Goal: Task Accomplishment & Management: Use online tool/utility

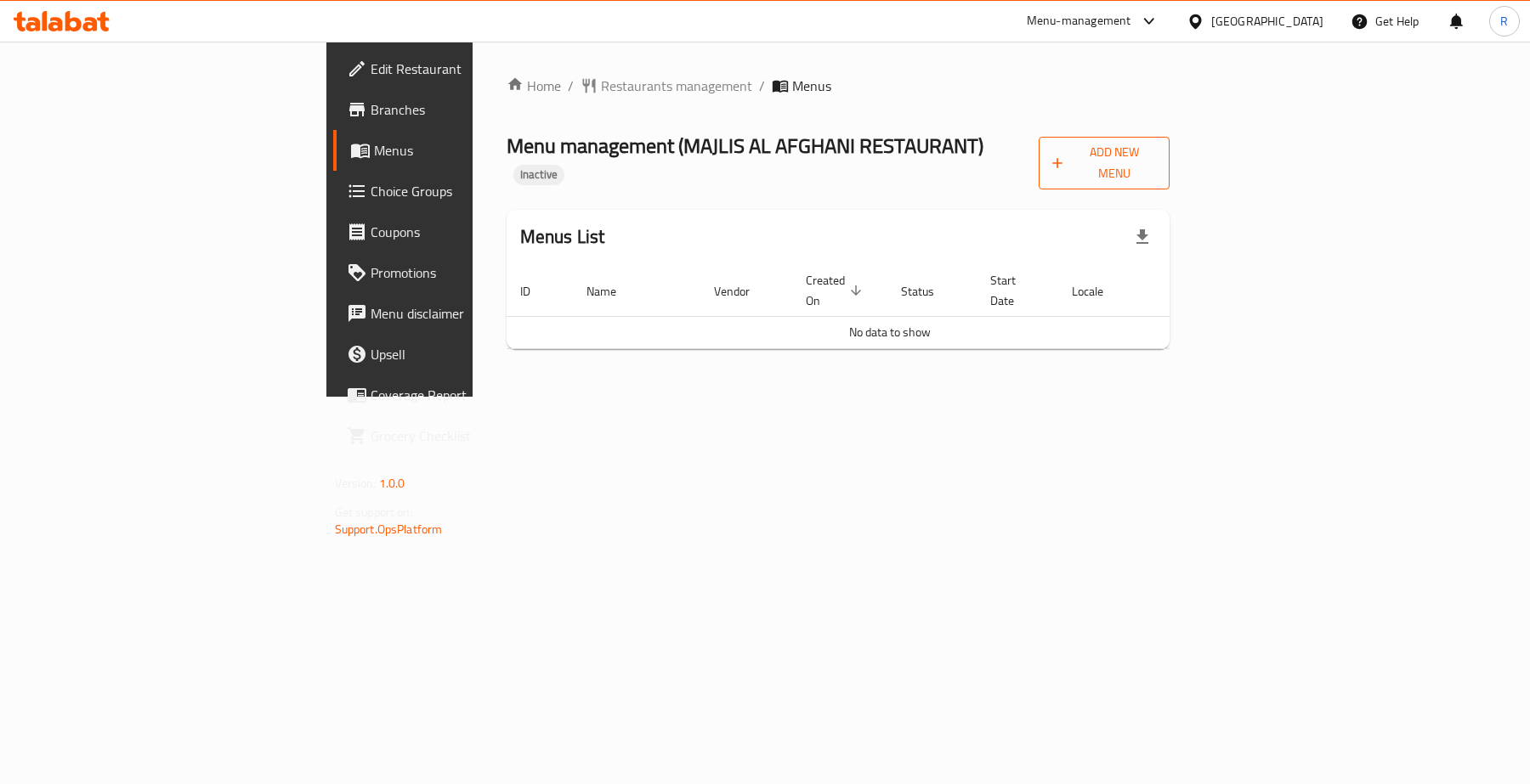
click at [1156, 158] on span "Add New Menu" at bounding box center [1104, 163] width 104 height 42
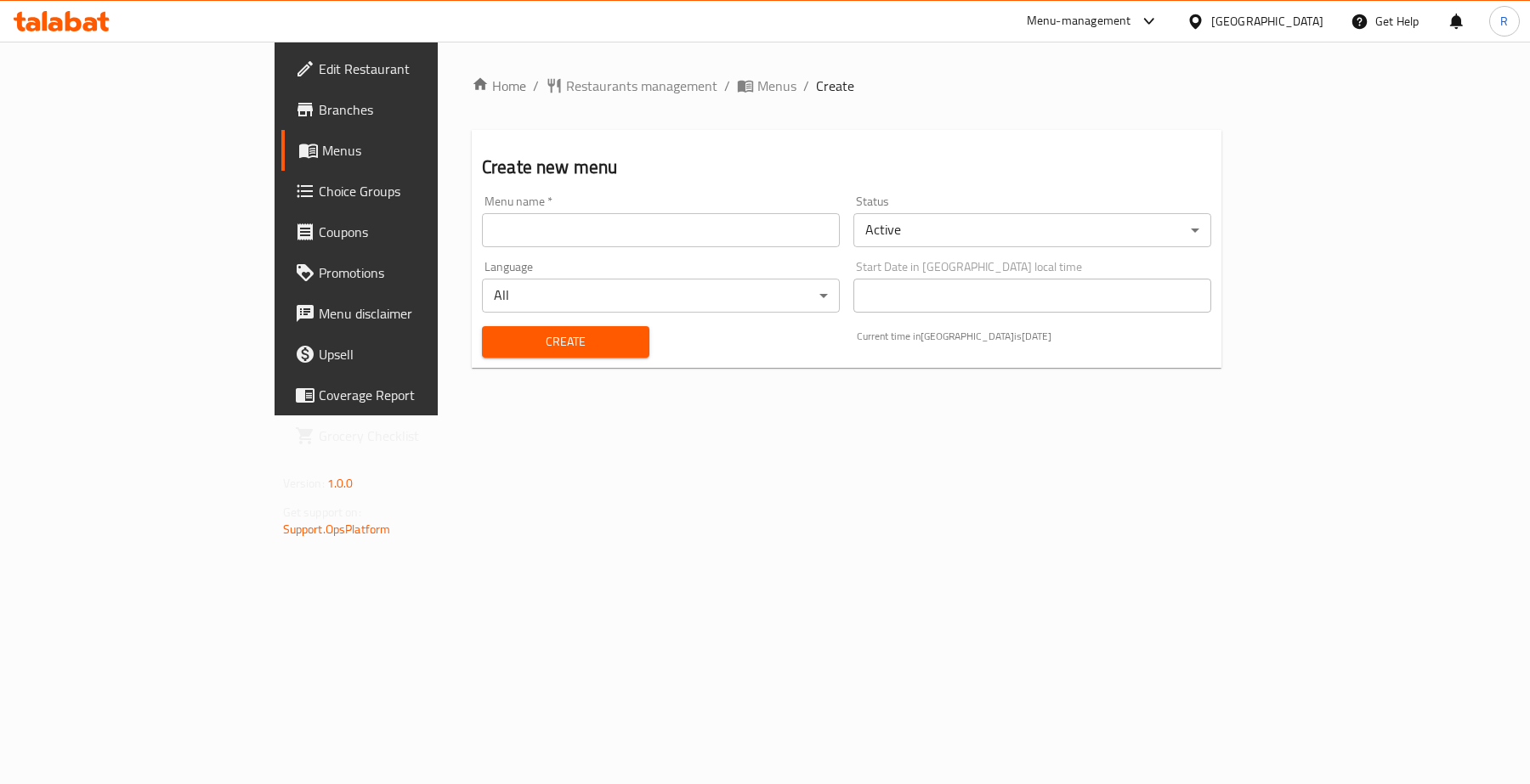
click at [482, 224] on input "text" at bounding box center [661, 230] width 358 height 34
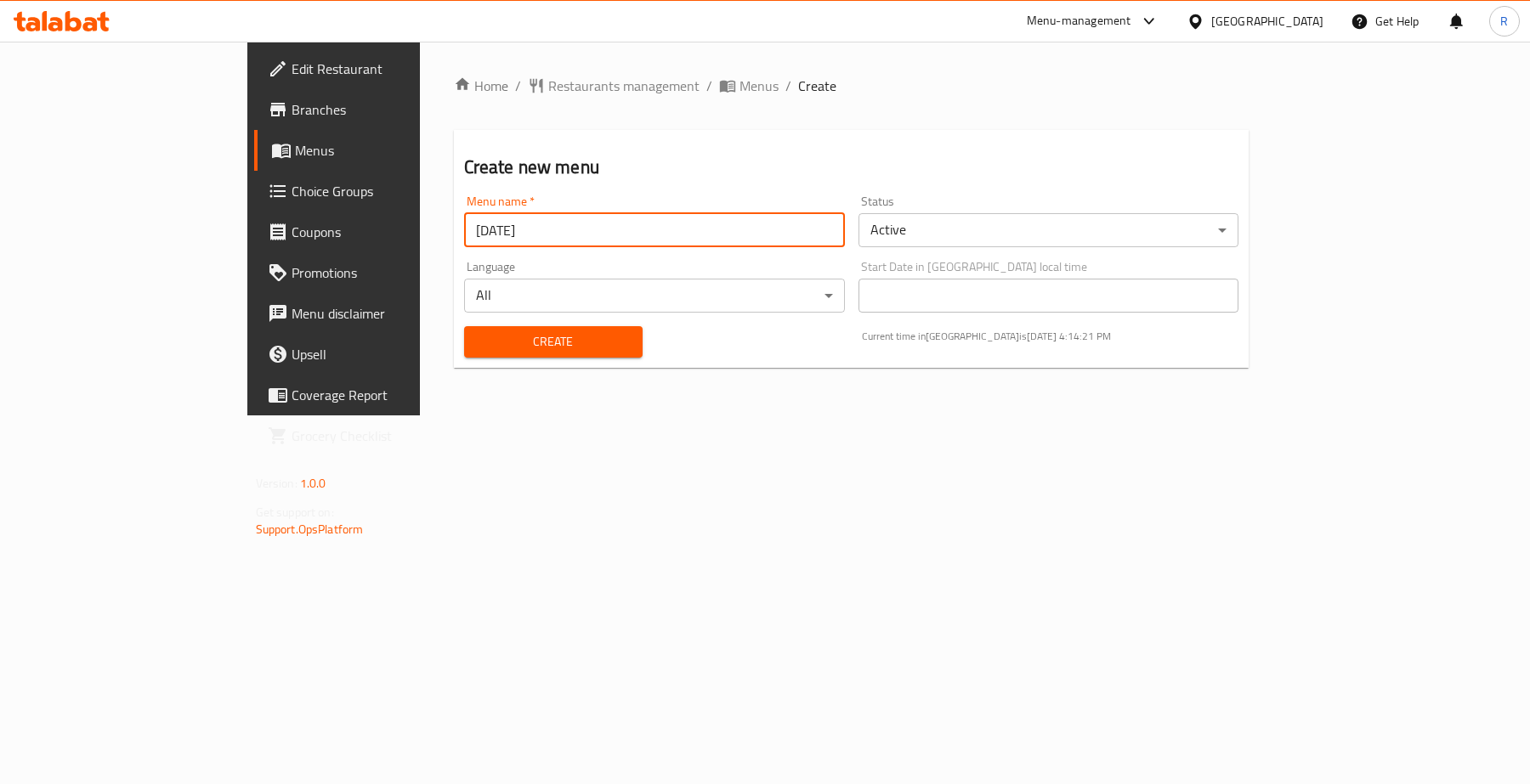
type input "[DATE]"
click at [514, 416] on div "Home / Restaurants management / Menus / Create Create new menu Menu name   * [D…" at bounding box center [852, 228] width 864 height 373
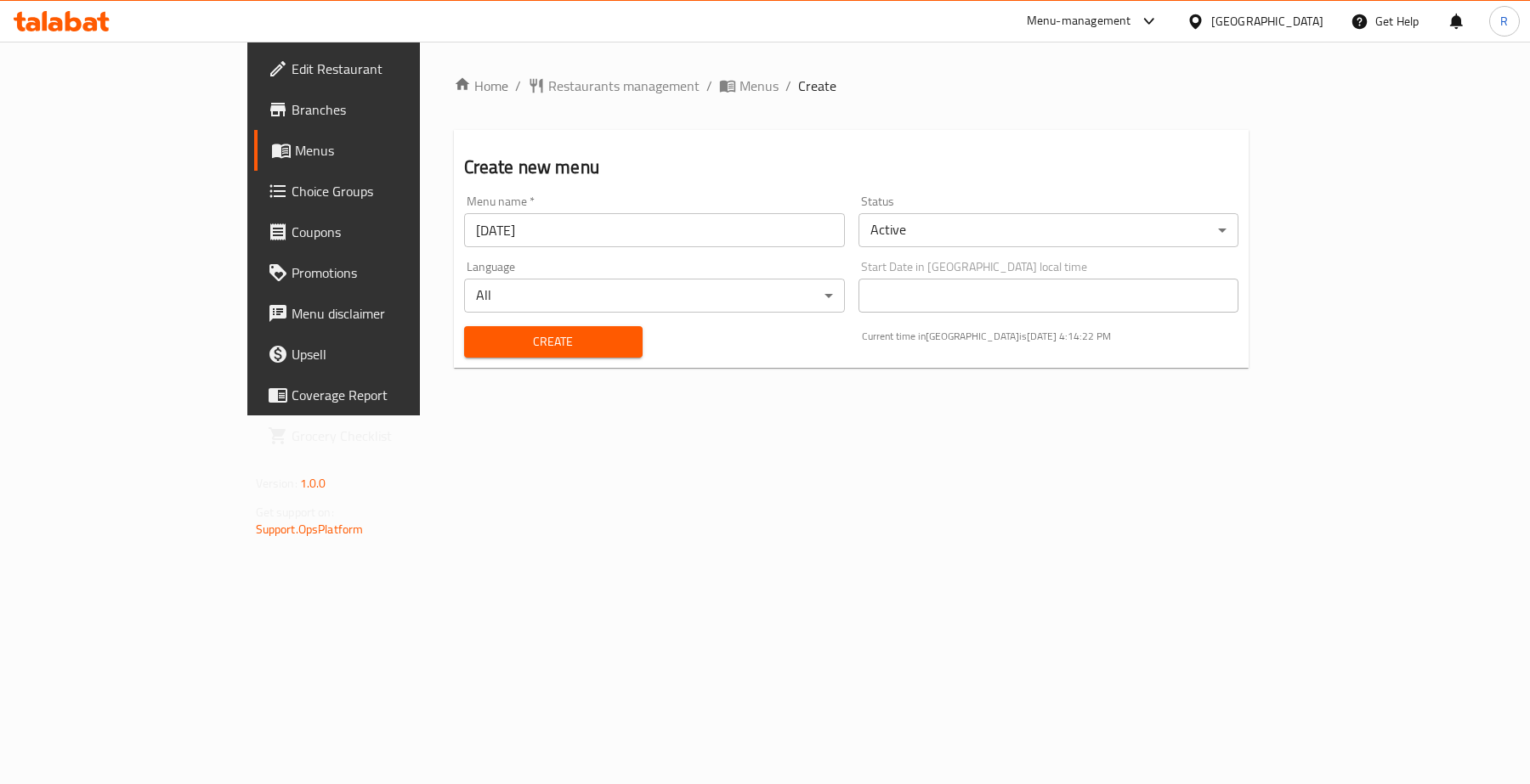
click at [503, 334] on span "Create" at bounding box center [553, 342] width 151 height 21
click at [739, 81] on span "Menus" at bounding box center [759, 85] width 39 height 20
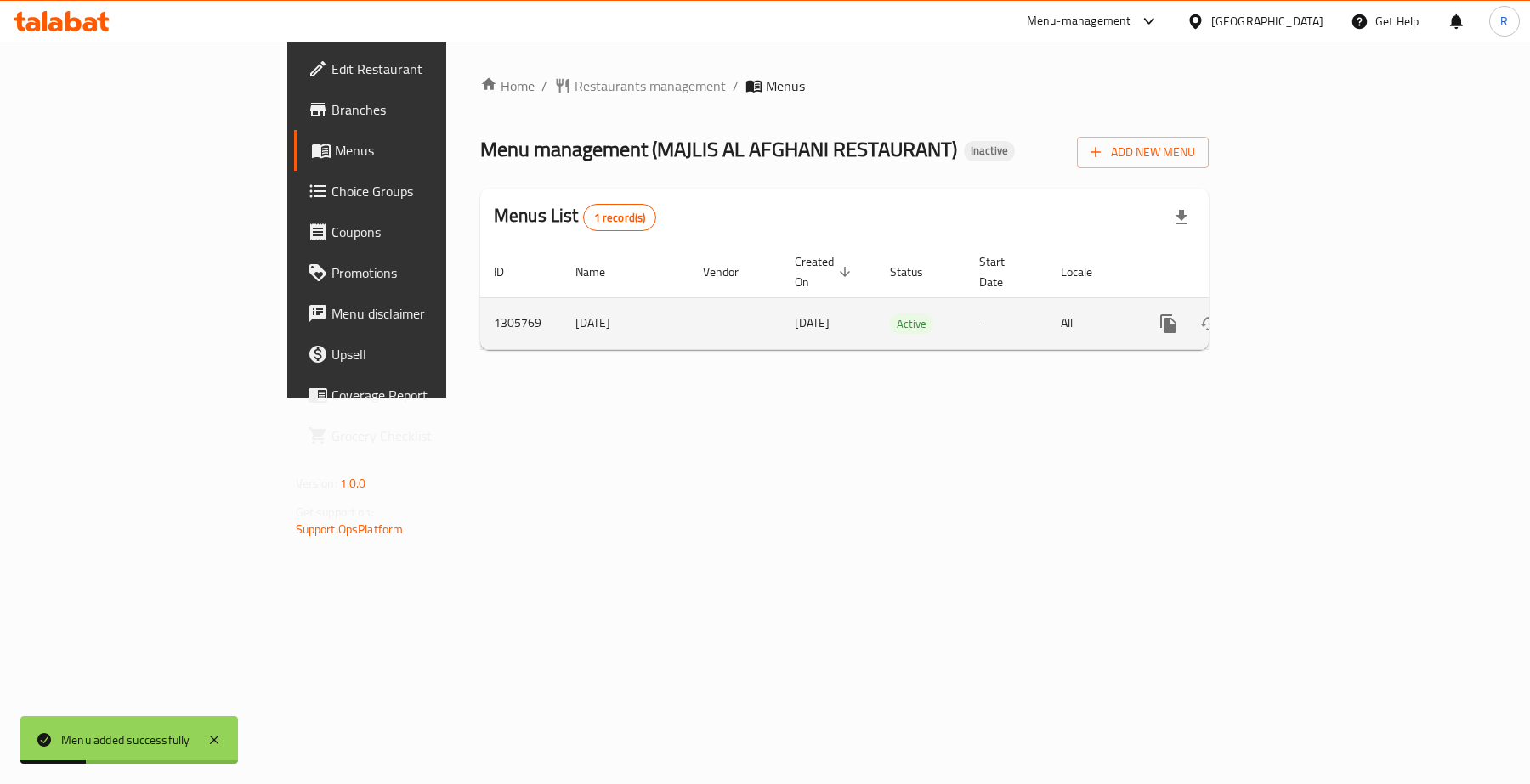
click at [1302, 313] on icon "enhanced table" at bounding box center [1291, 323] width 20 height 20
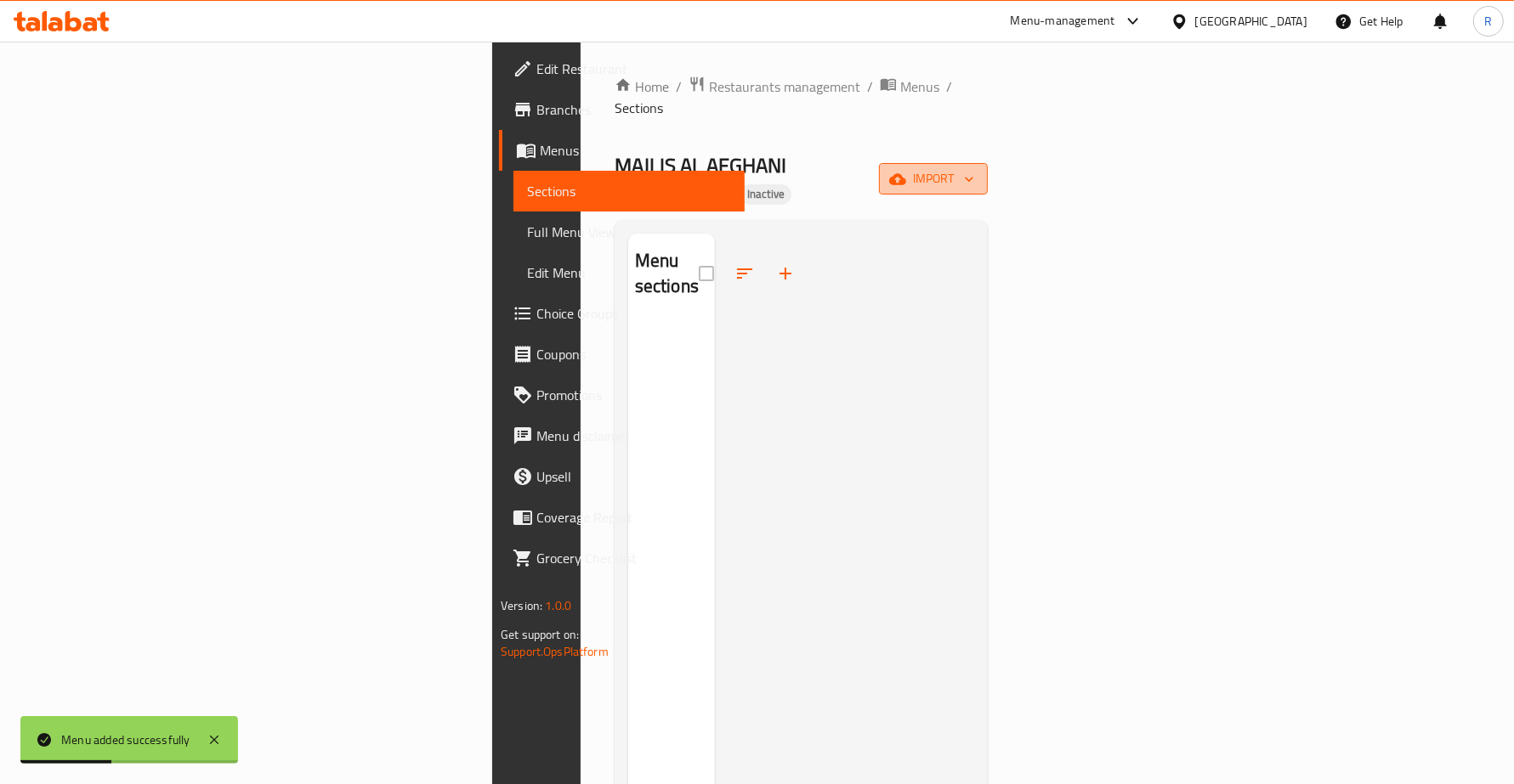
click at [974, 168] on span "import" at bounding box center [933, 179] width 81 height 21
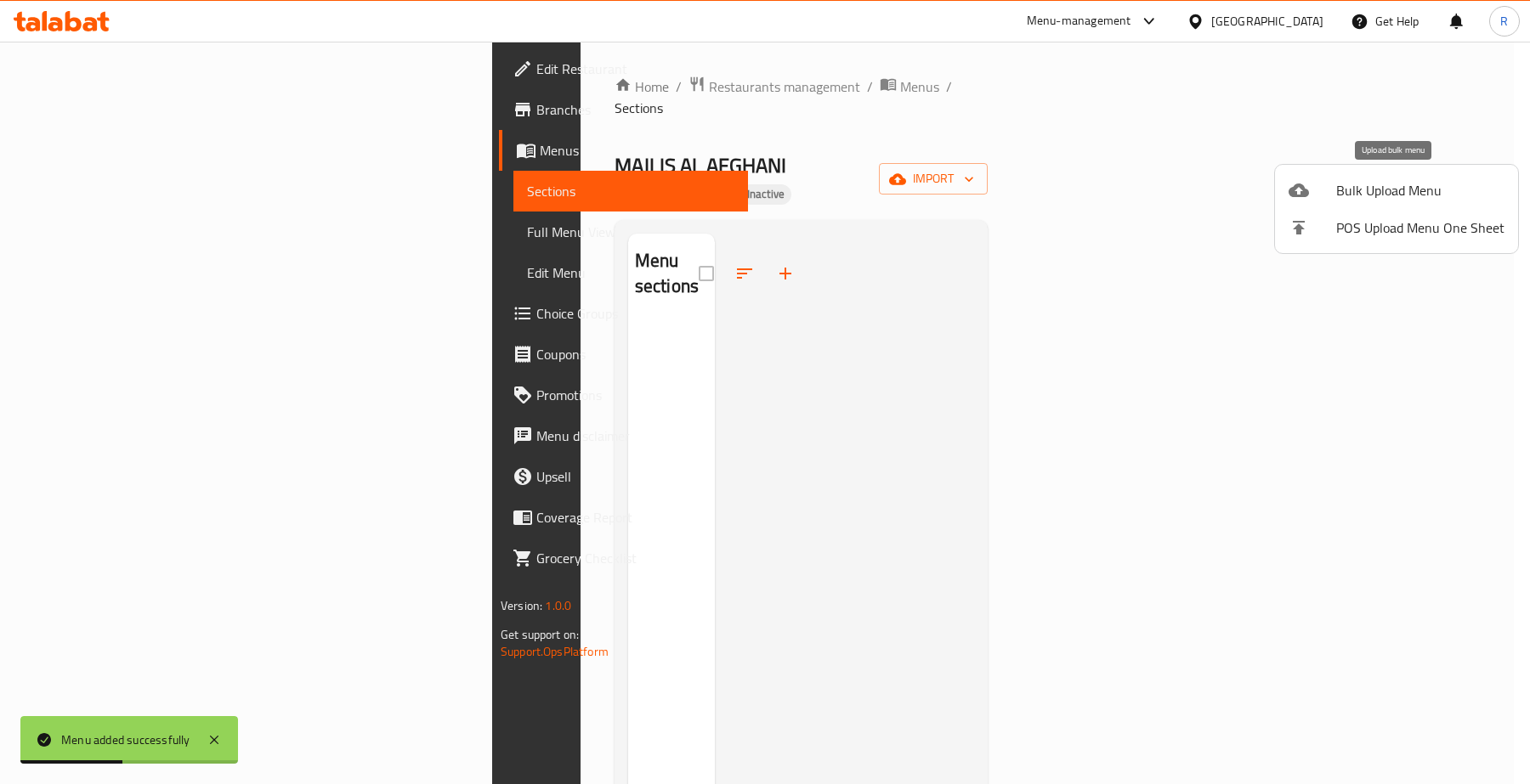
click at [1343, 181] on span "Bulk Upload Menu" at bounding box center [1420, 190] width 168 height 20
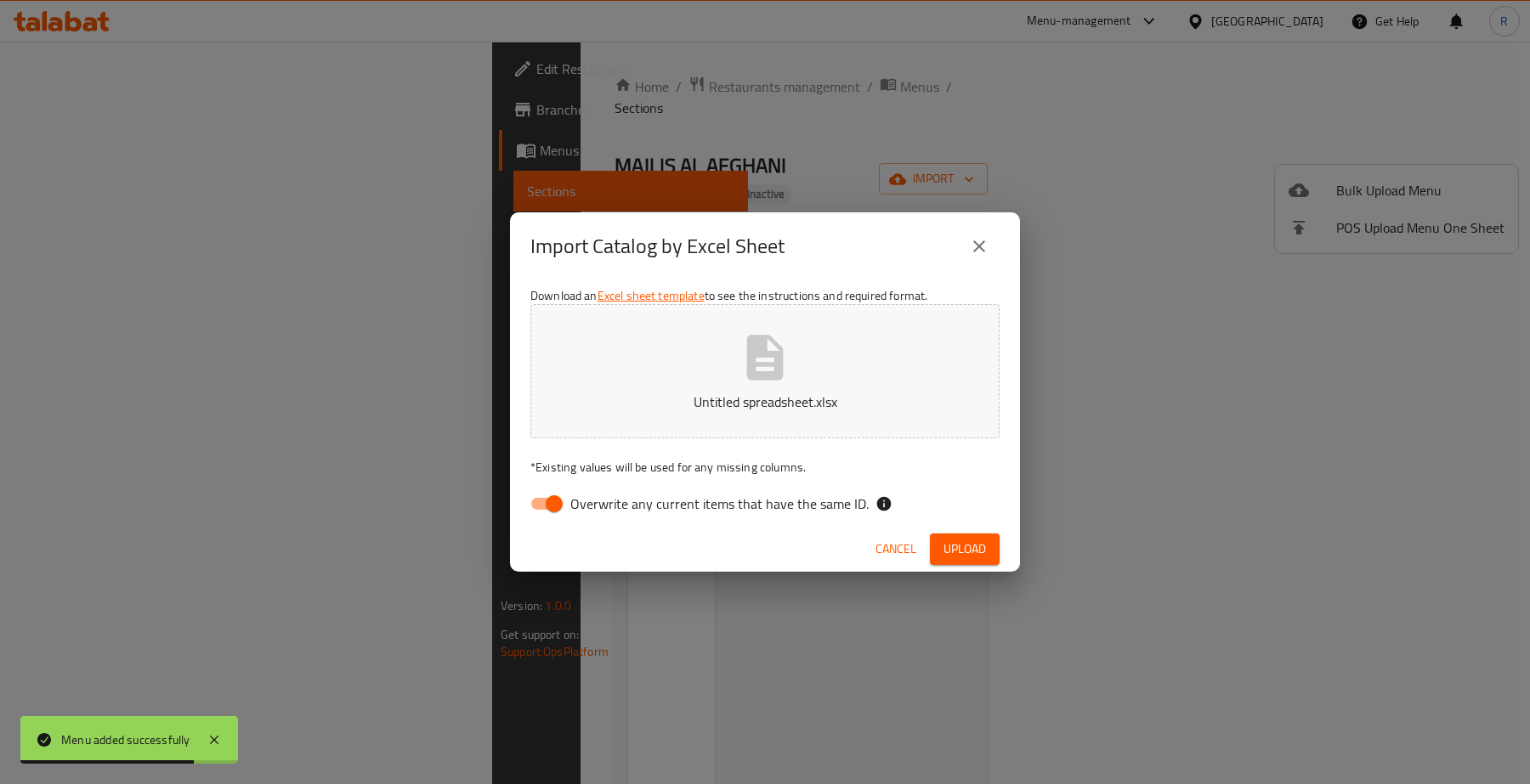
click at [545, 507] on input "Overwrite any current items that have the same ID." at bounding box center [553, 503] width 97 height 32
checkbox input "false"
click at [974, 553] on span "Upload" at bounding box center [965, 550] width 42 height 21
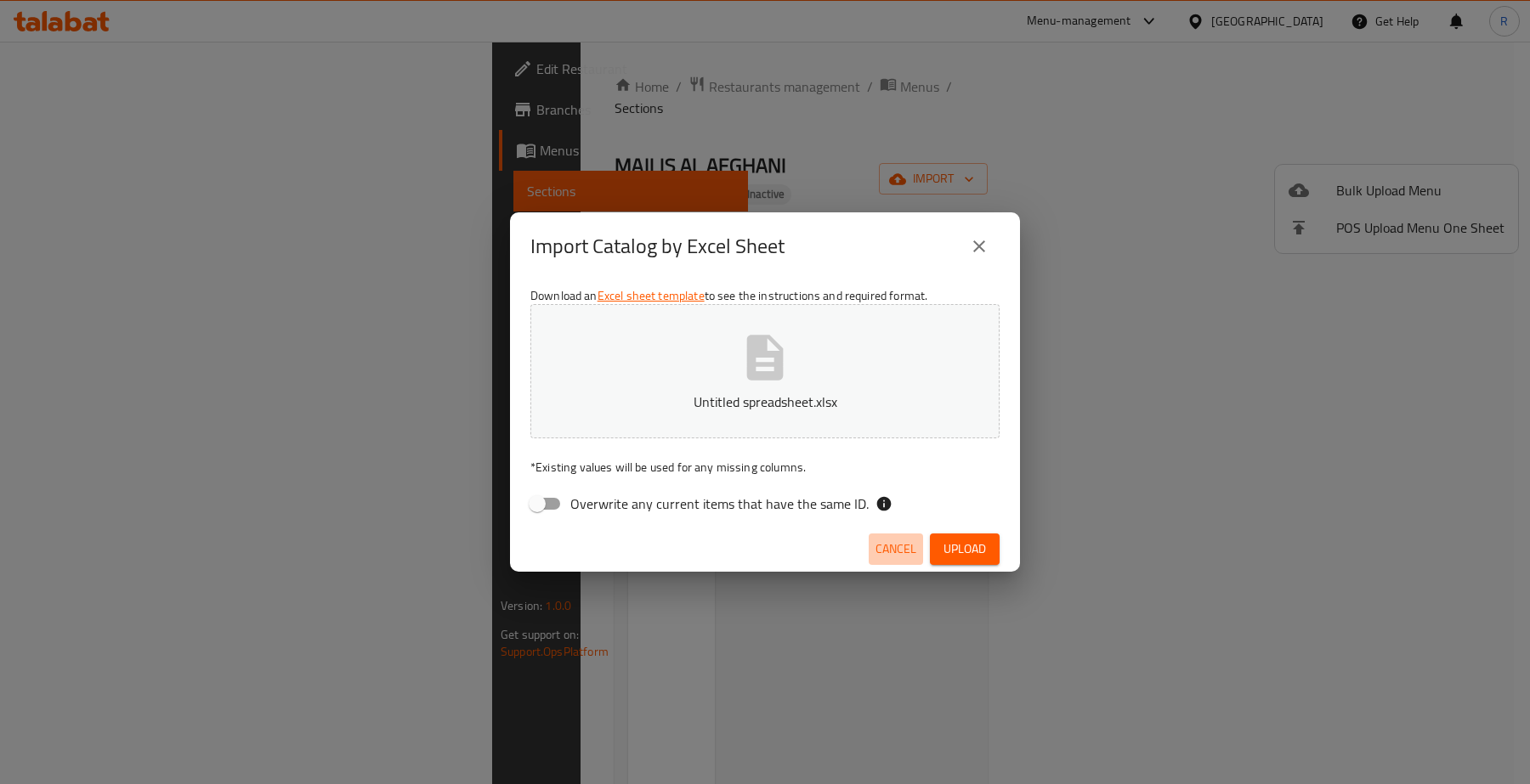
click at [899, 555] on span "Cancel" at bounding box center [896, 550] width 41 height 21
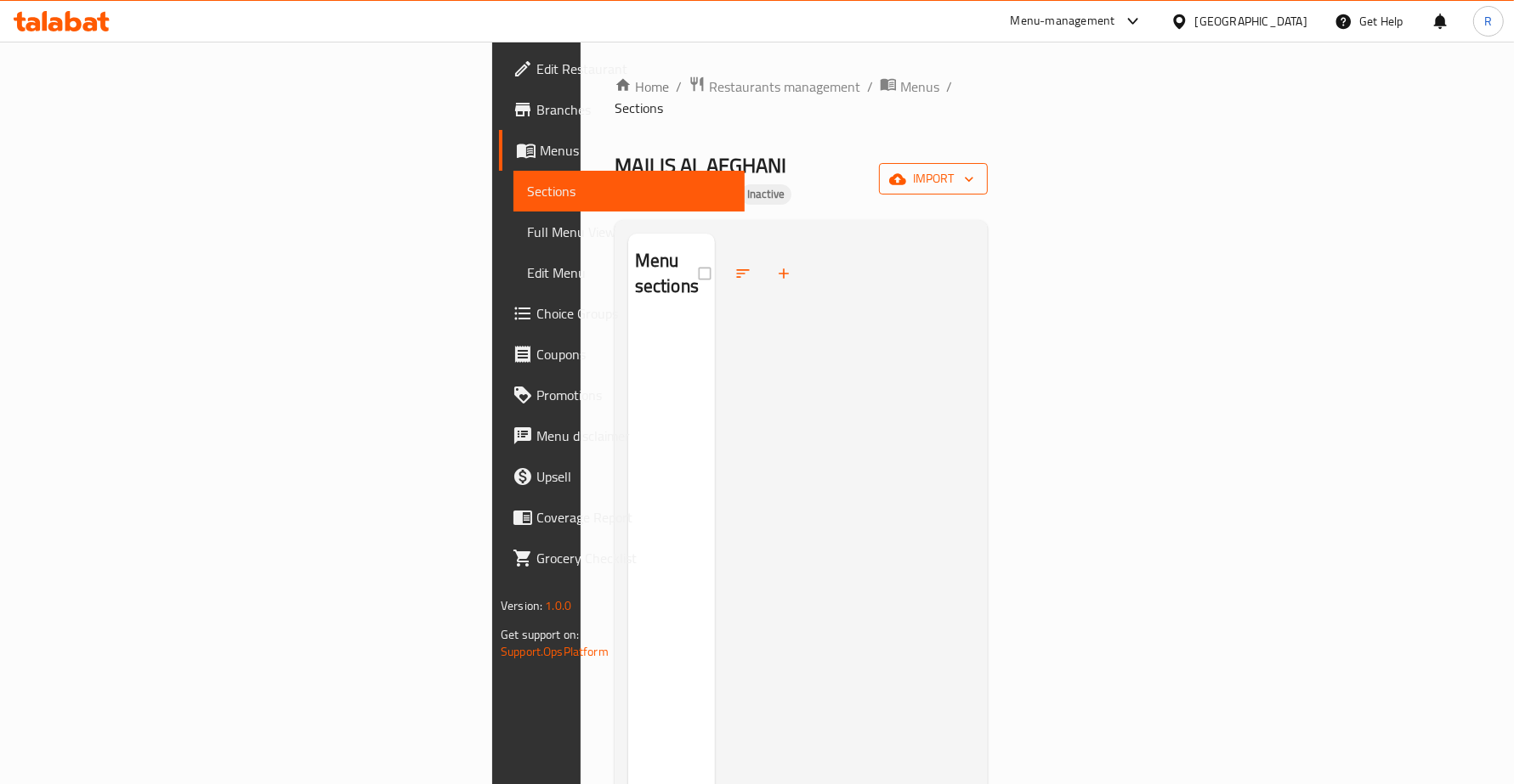
click at [974, 168] on span "import" at bounding box center [933, 179] width 81 height 21
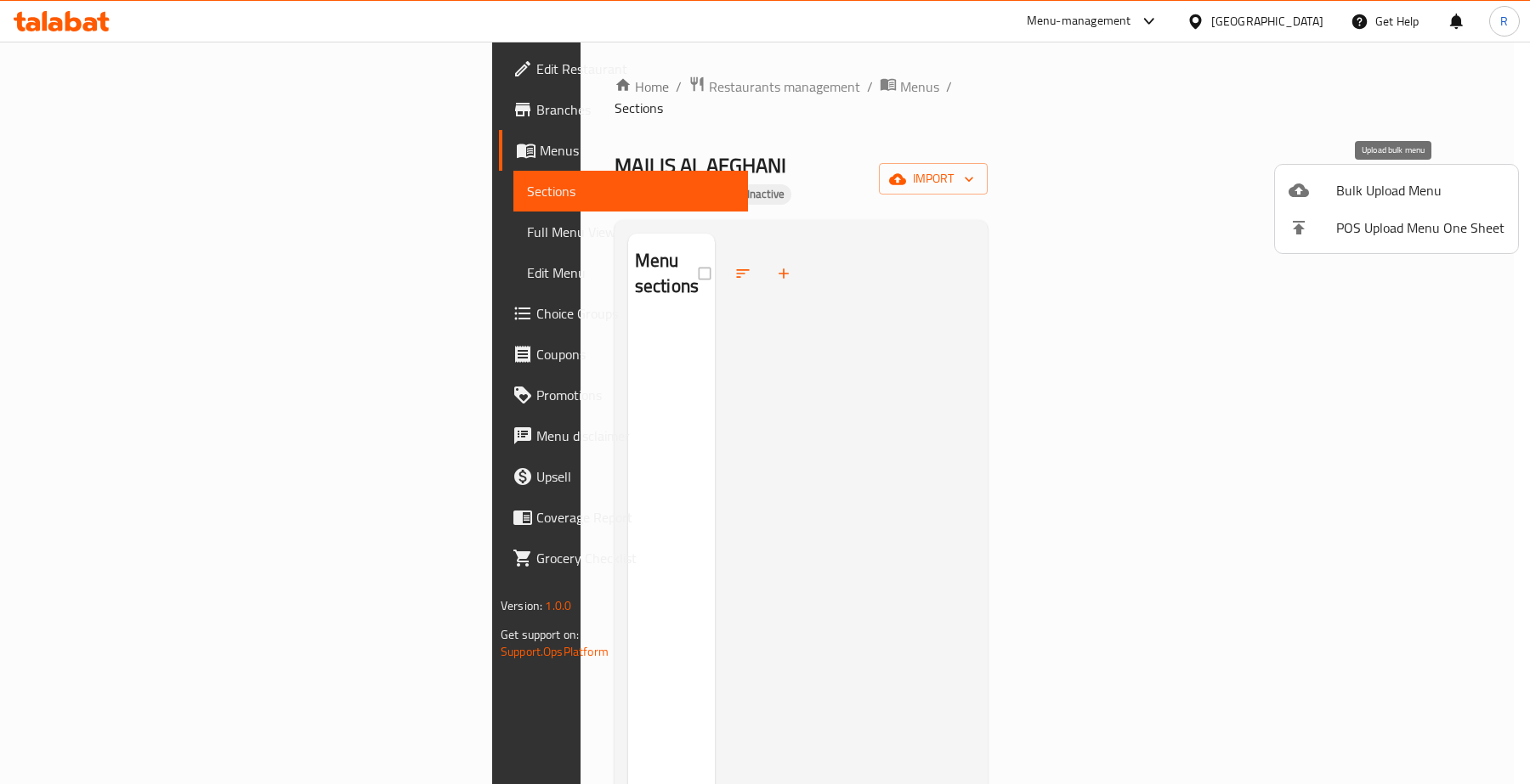
click at [1379, 182] on span "Bulk Upload Menu" at bounding box center [1420, 190] width 168 height 20
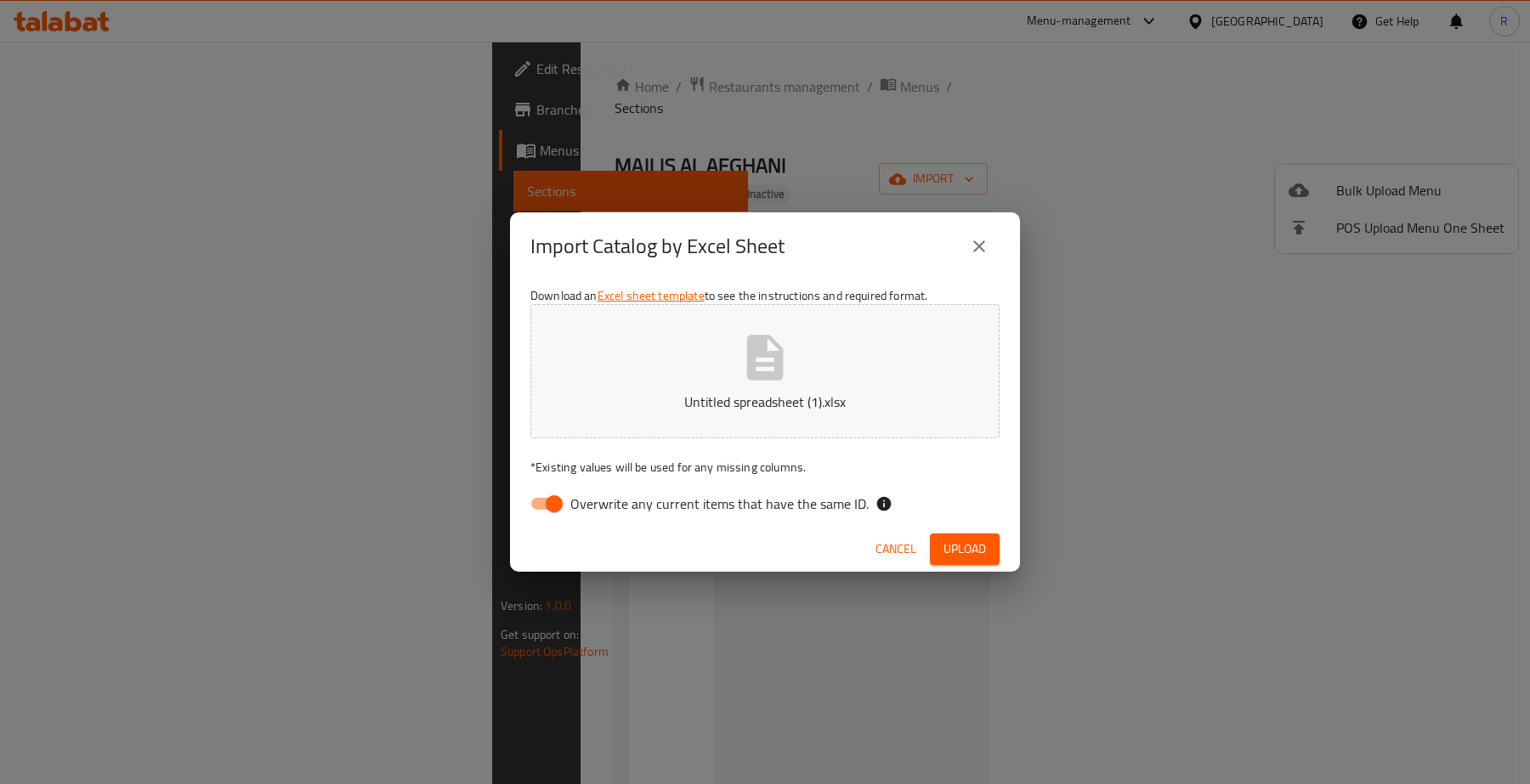
click at [537, 506] on input "Overwrite any current items that have the same ID." at bounding box center [553, 503] width 97 height 32
checkbox input "false"
click at [970, 549] on span "Upload" at bounding box center [965, 550] width 42 height 21
click at [958, 539] on span "Upload" at bounding box center [965, 550] width 42 height 21
click at [877, 555] on span "Cancel" at bounding box center [896, 550] width 41 height 21
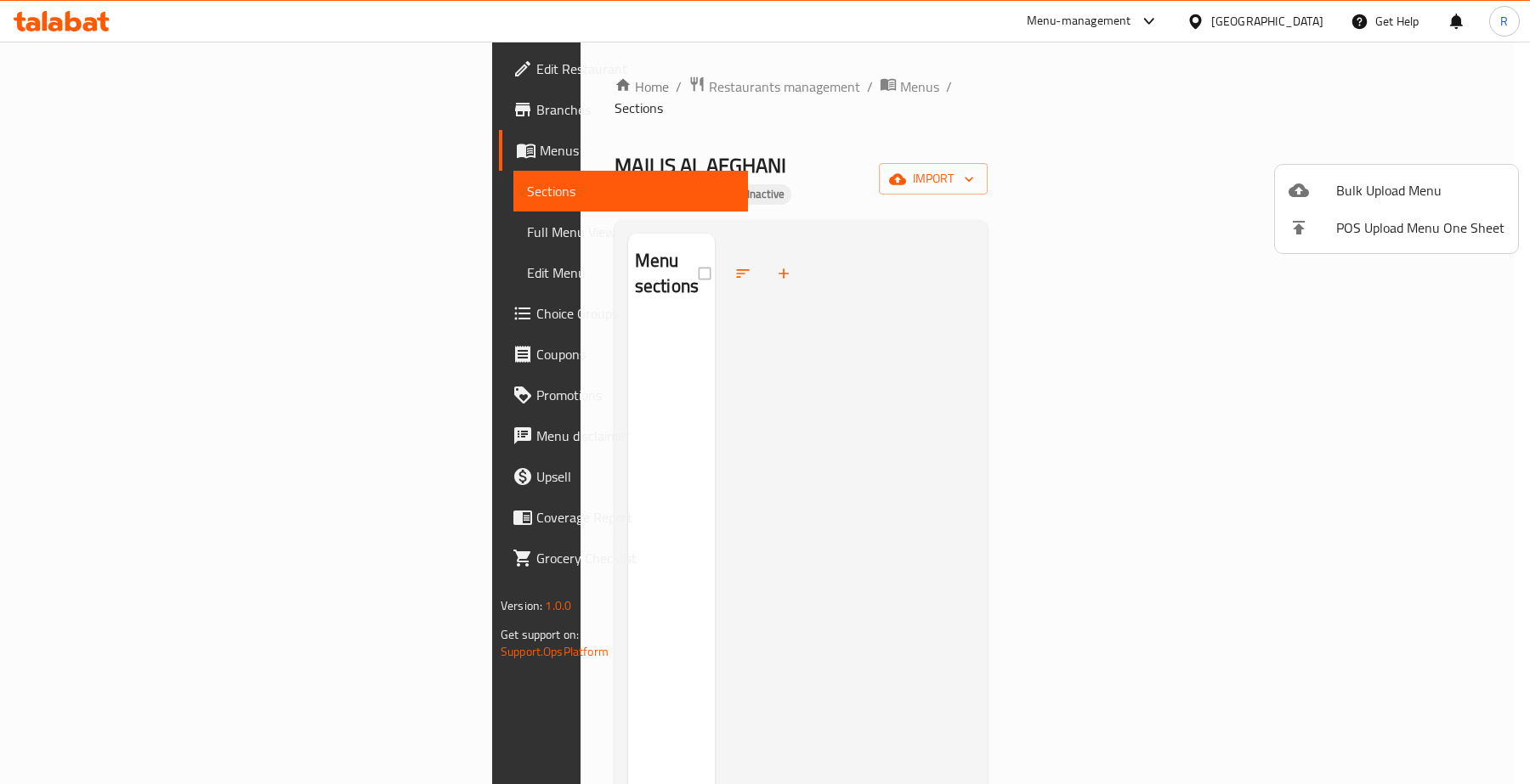
click at [838, 605] on div at bounding box center [765, 392] width 1530 height 784
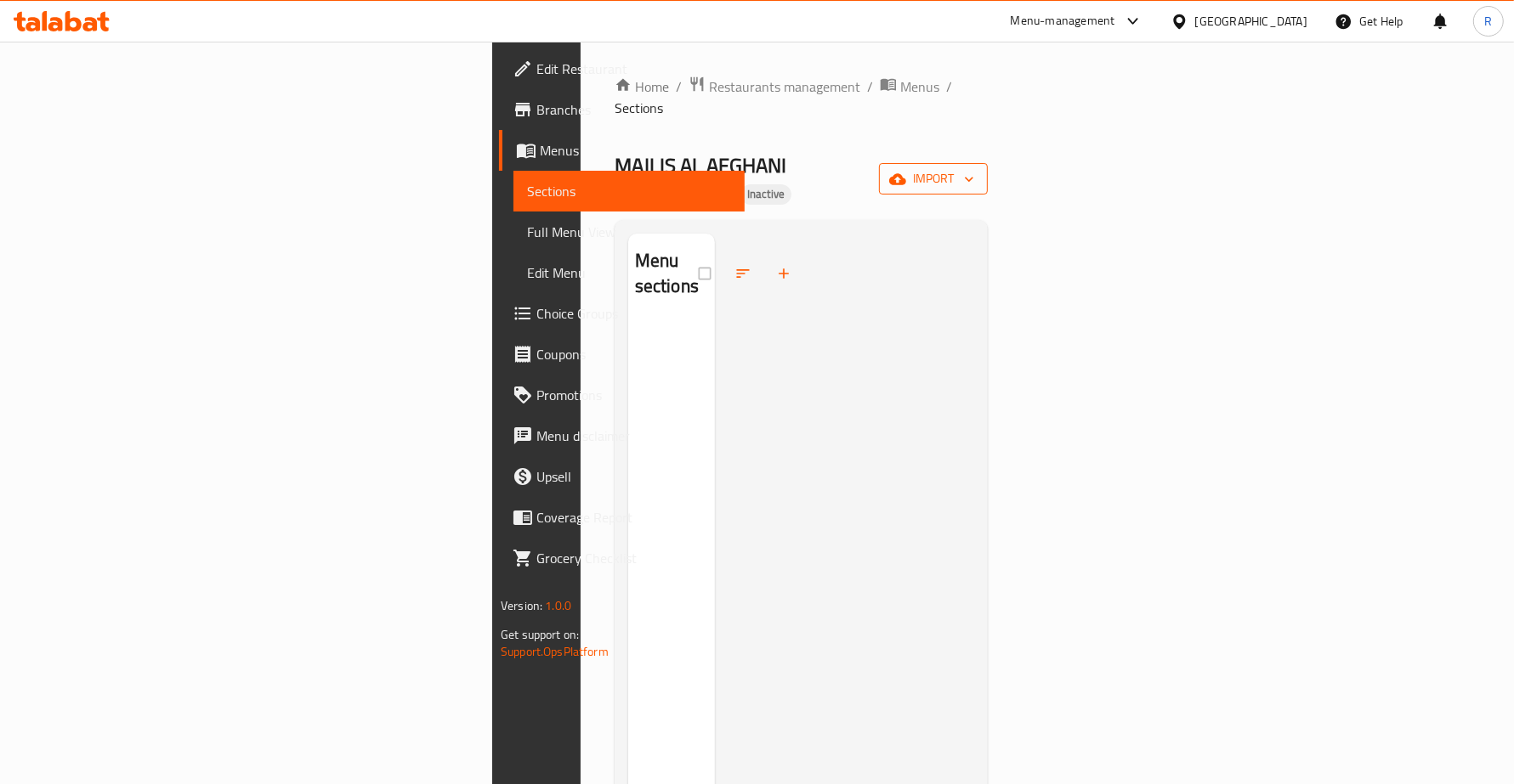
click at [974, 168] on span "import" at bounding box center [933, 179] width 81 height 21
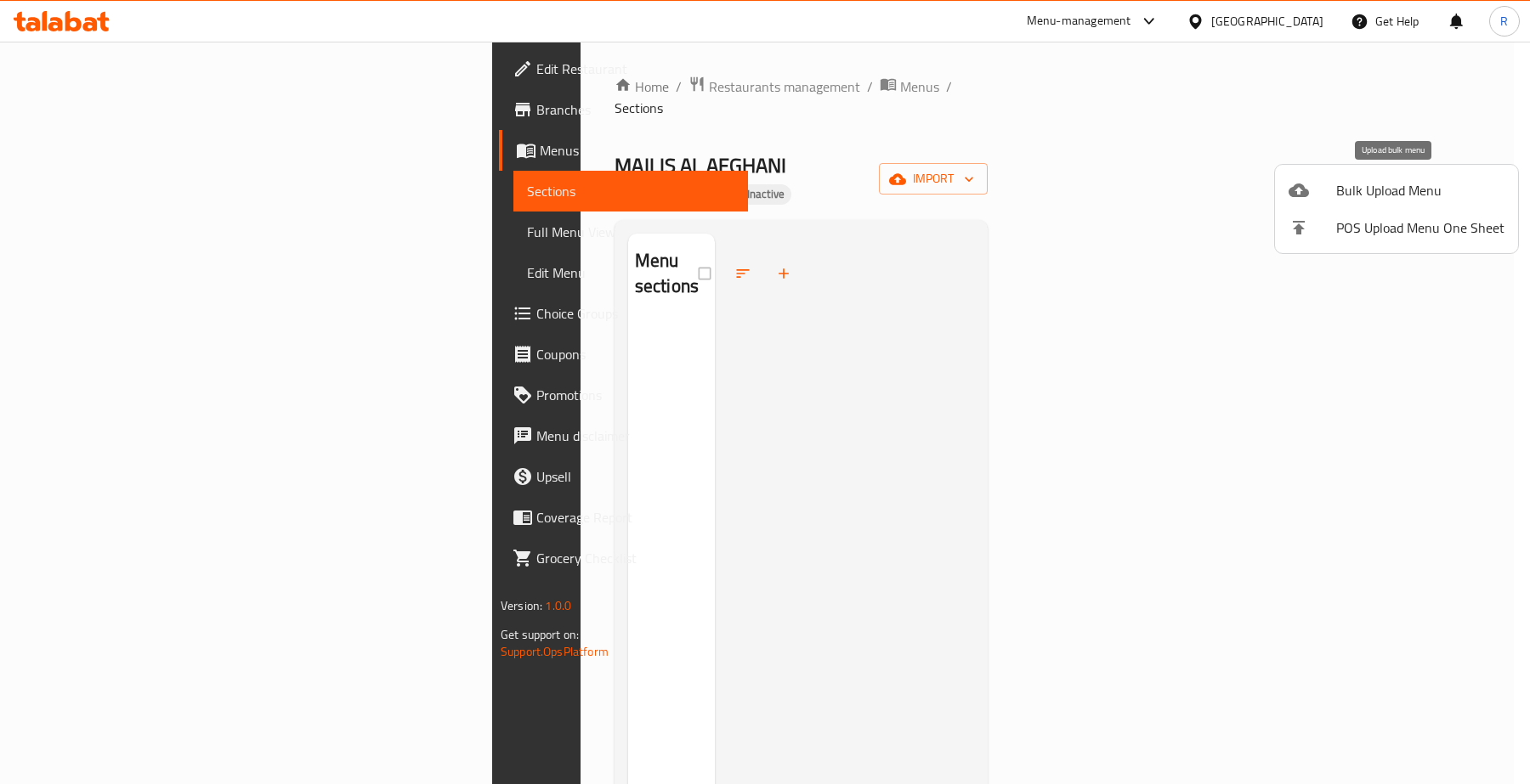
click at [1332, 194] on div at bounding box center [1313, 190] width 48 height 20
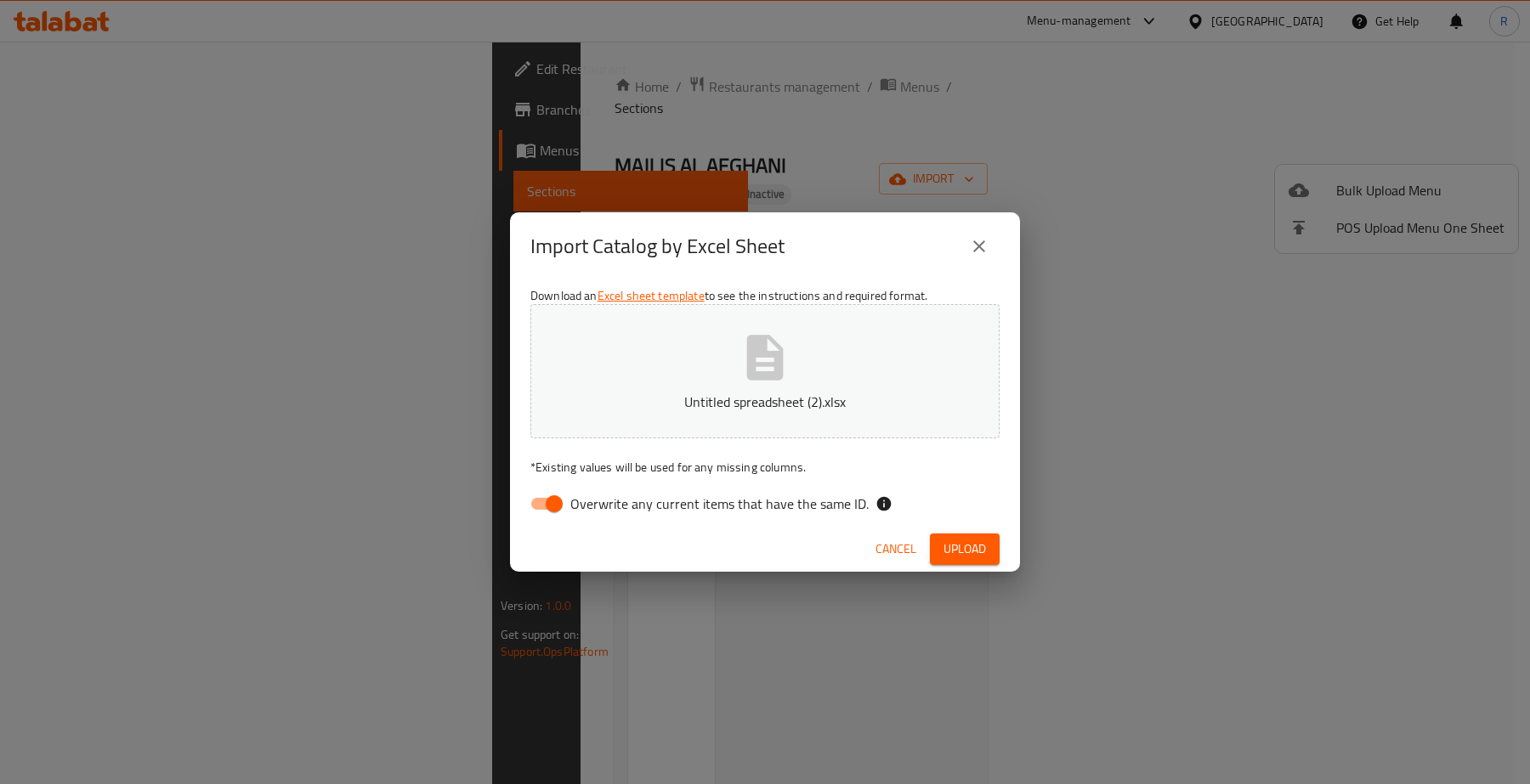
click at [553, 503] on input "Overwrite any current items that have the same ID." at bounding box center [553, 503] width 97 height 32
checkbox input "false"
click at [962, 562] on button "Upload" at bounding box center [964, 550] width 70 height 32
click at [967, 548] on span "Upload" at bounding box center [965, 550] width 42 height 21
click at [885, 548] on span "Cancel" at bounding box center [896, 550] width 41 height 21
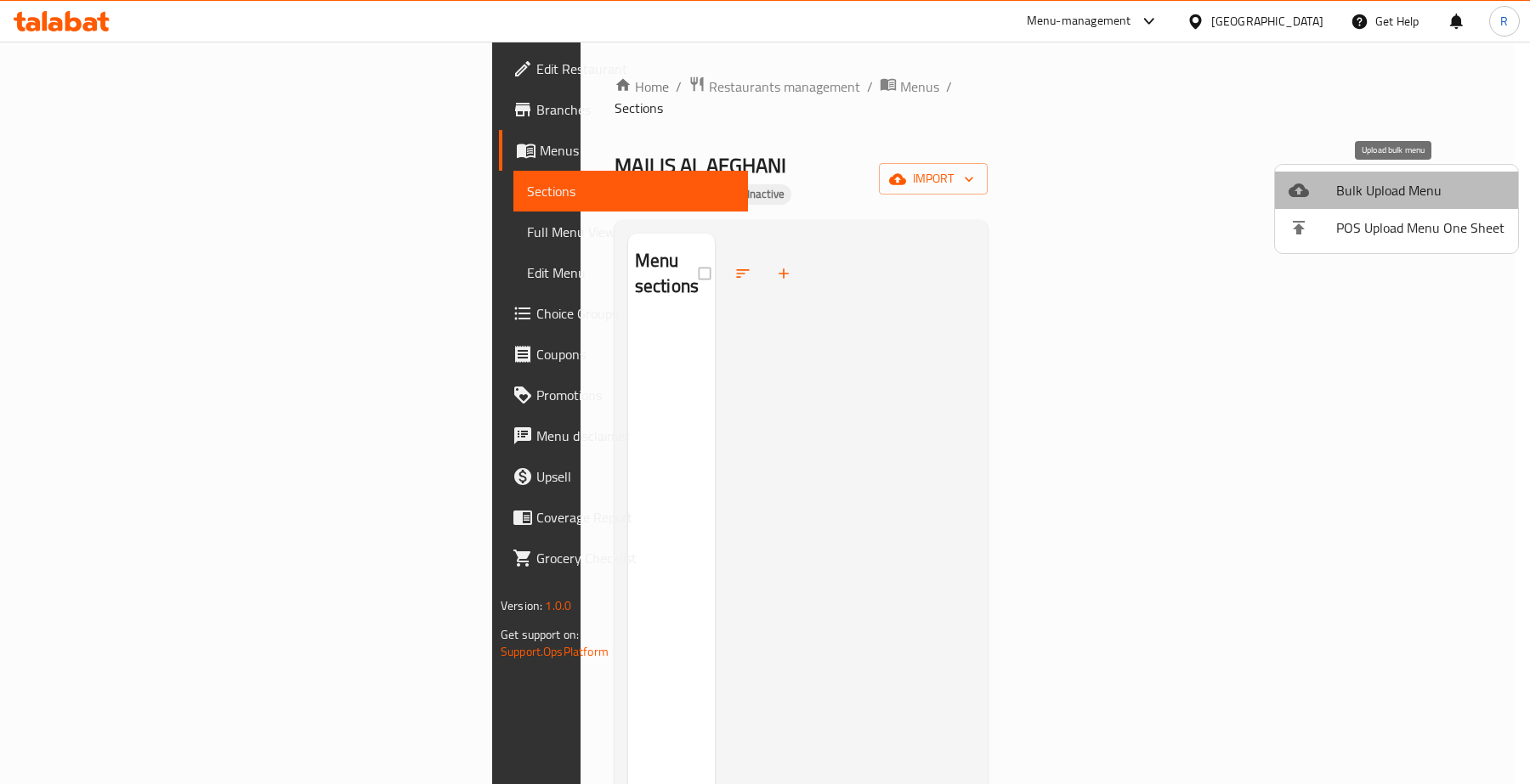
click at [1420, 189] on span "Bulk Upload Menu" at bounding box center [1420, 190] width 168 height 20
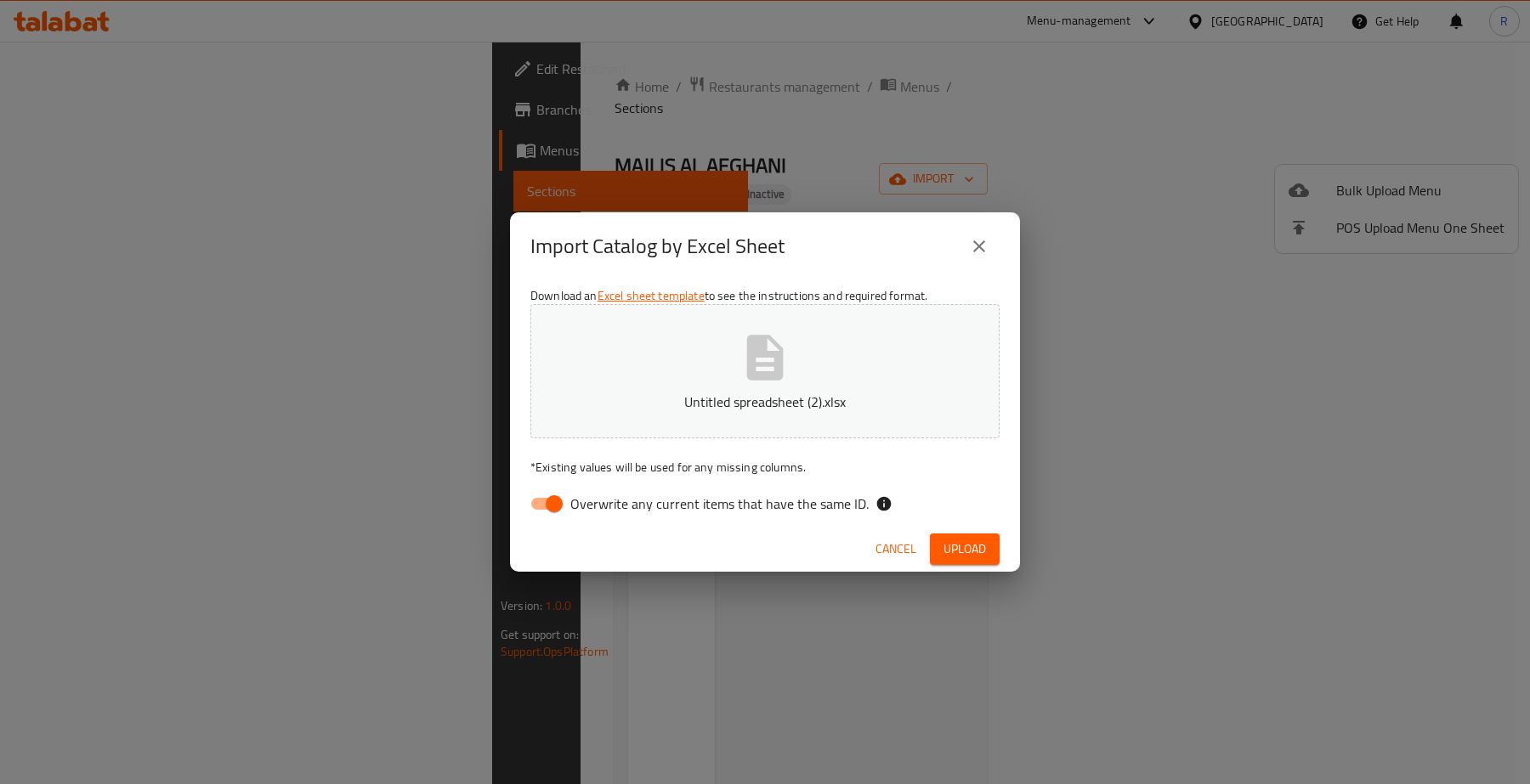
click at [900, 550] on span "Cancel" at bounding box center [896, 550] width 41 height 21
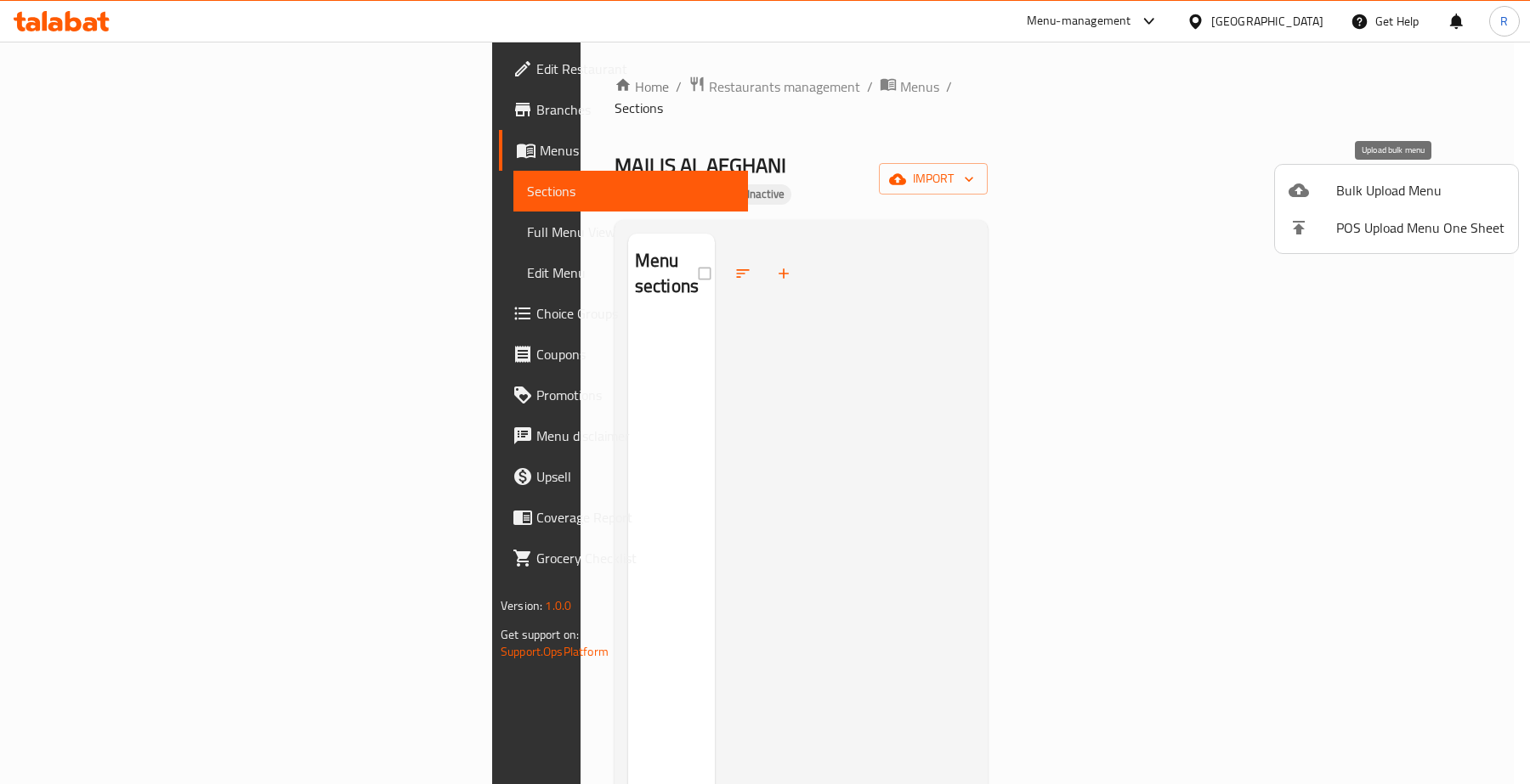
click at [1316, 193] on div at bounding box center [1313, 190] width 48 height 20
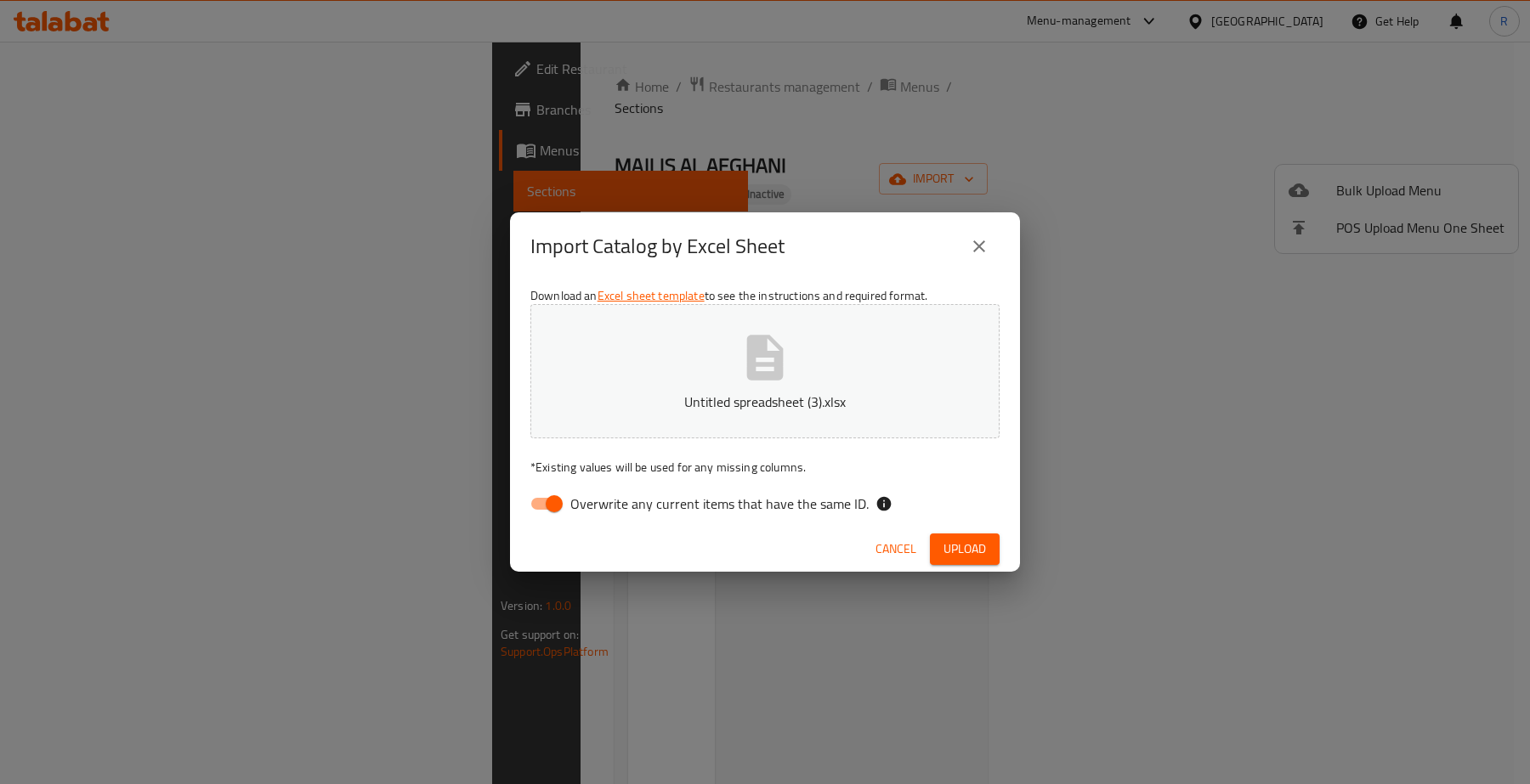
click at [554, 497] on input "Overwrite any current items that have the same ID." at bounding box center [553, 503] width 97 height 32
checkbox input "false"
click at [959, 548] on span "Upload" at bounding box center [965, 550] width 42 height 21
click at [893, 554] on span "Cancel" at bounding box center [896, 550] width 41 height 21
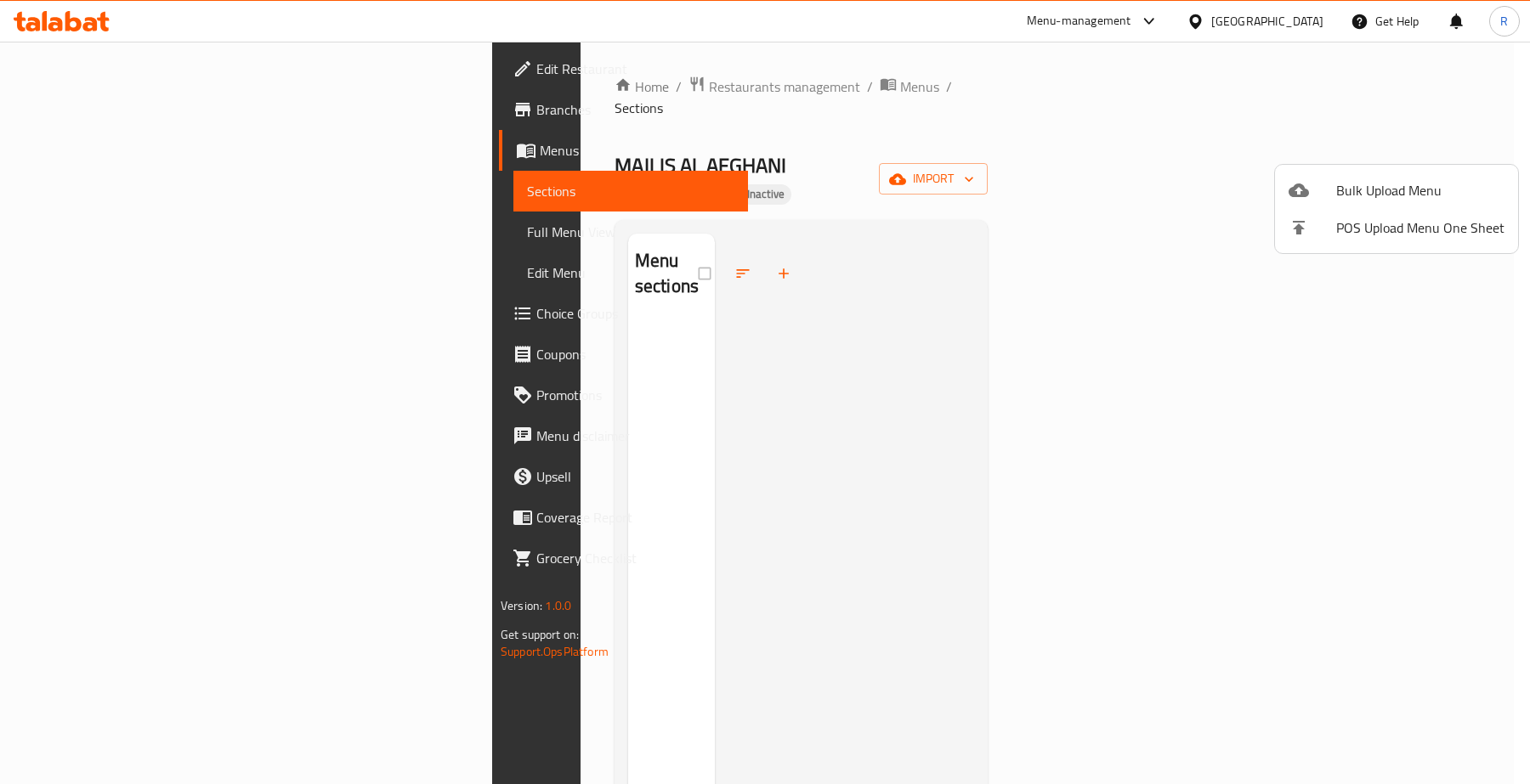
click at [598, 78] on div at bounding box center [765, 392] width 1530 height 784
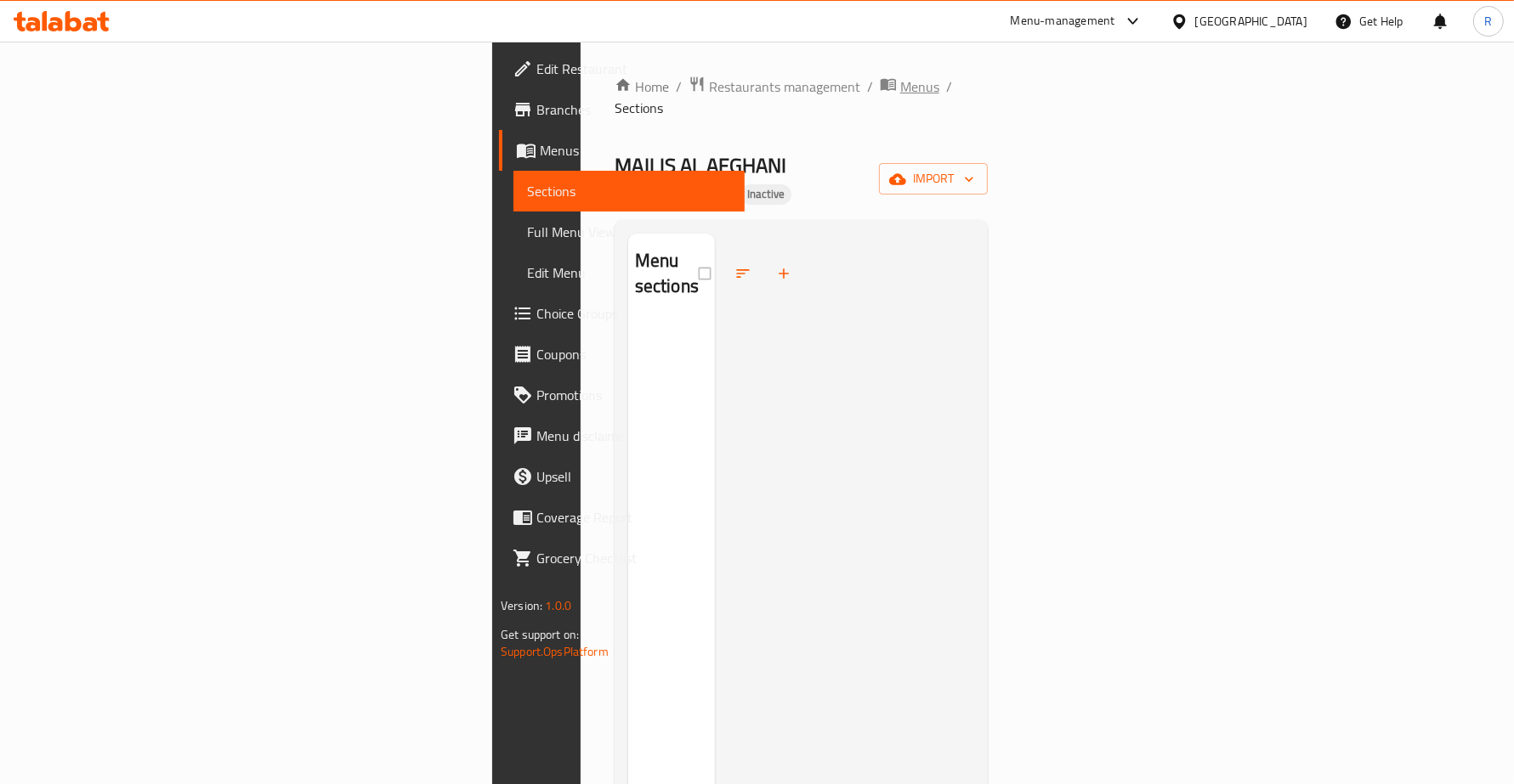
click at [900, 87] on span "Menus" at bounding box center [920, 86] width 39 height 20
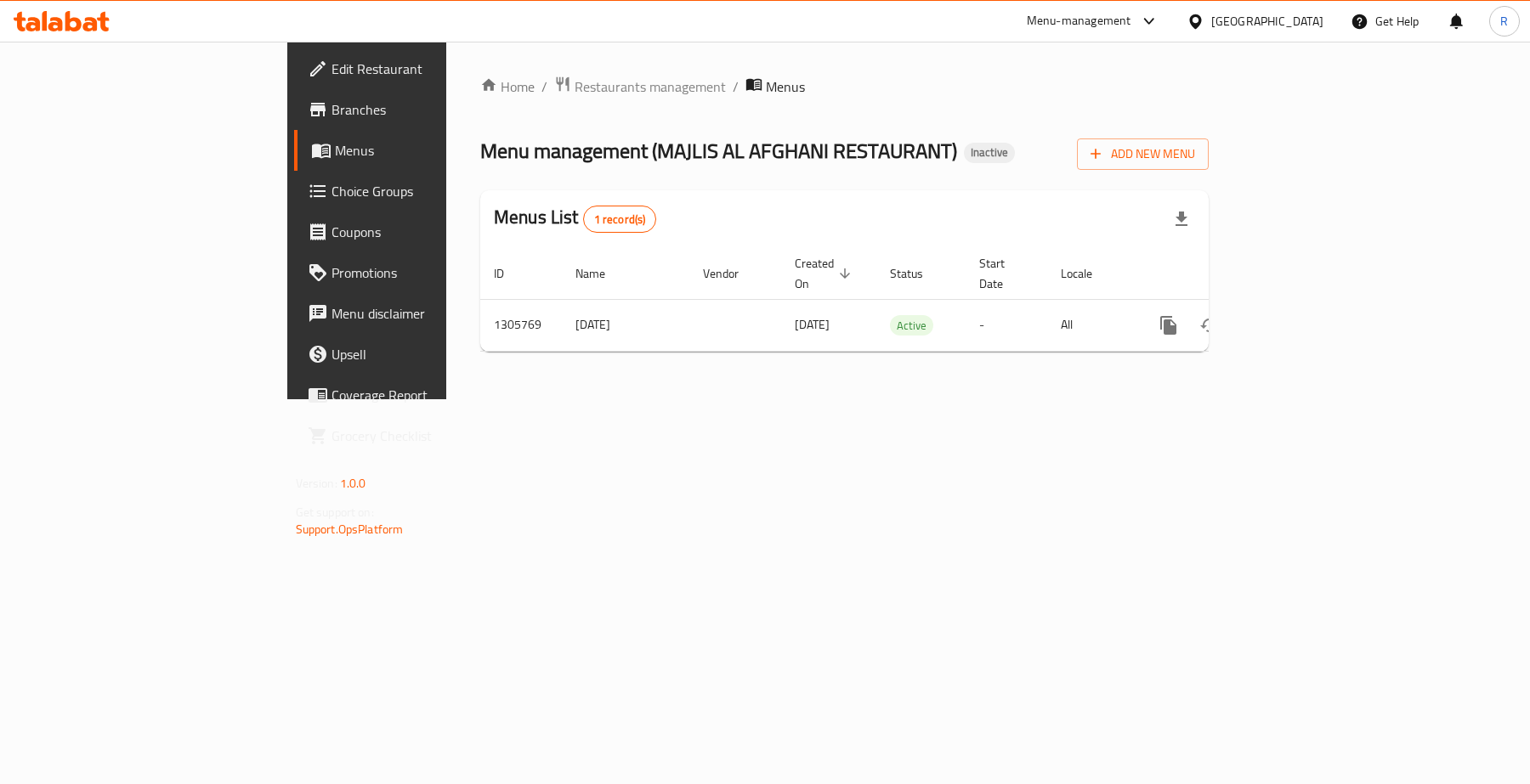
click at [1031, 399] on div "Home / Restaurants management / Menus Menu management ( MAJLIS AL AFGHANI RESTA…" at bounding box center [845, 220] width 797 height 357
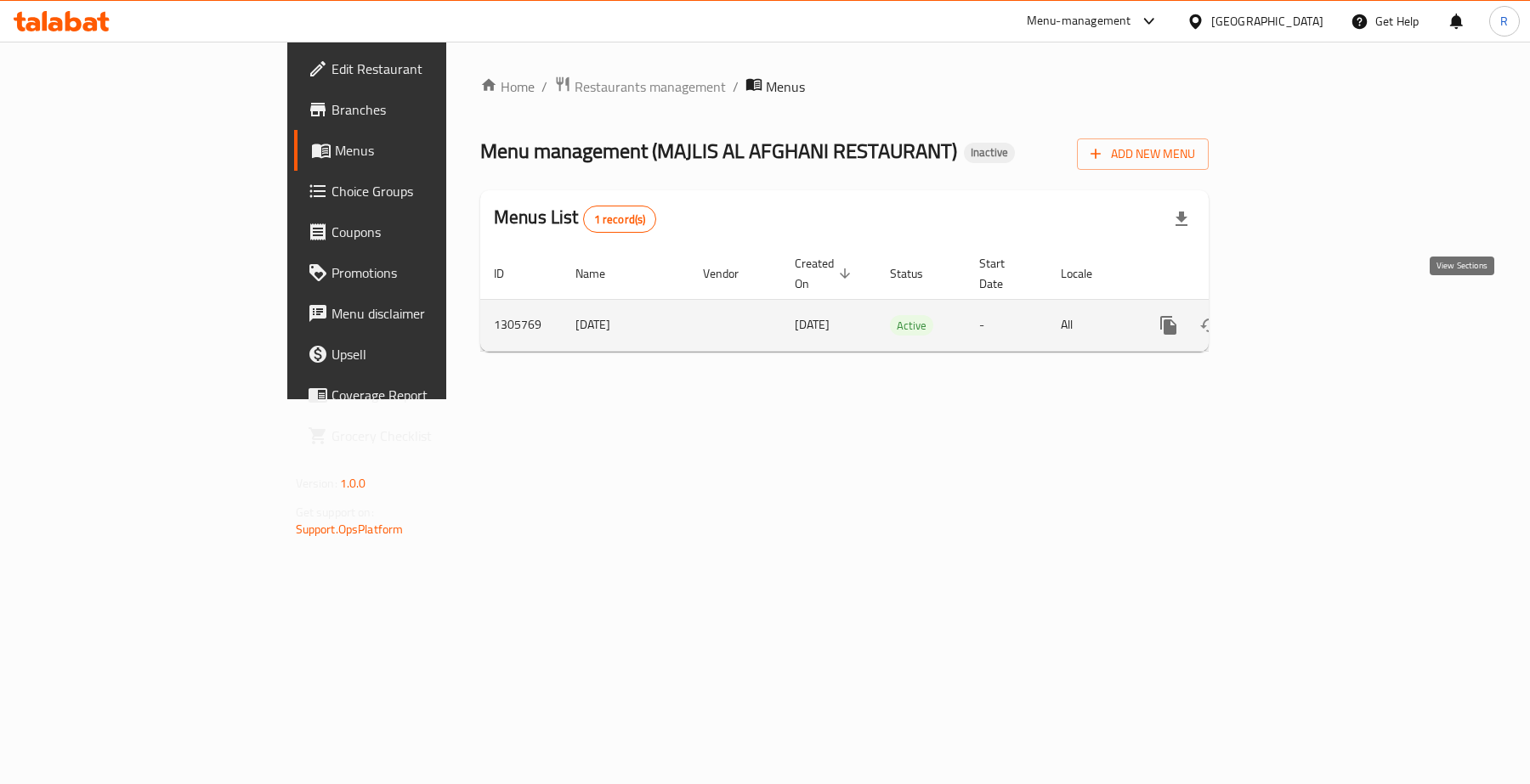
click at [1312, 310] on link "enhanced table" at bounding box center [1291, 326] width 41 height 41
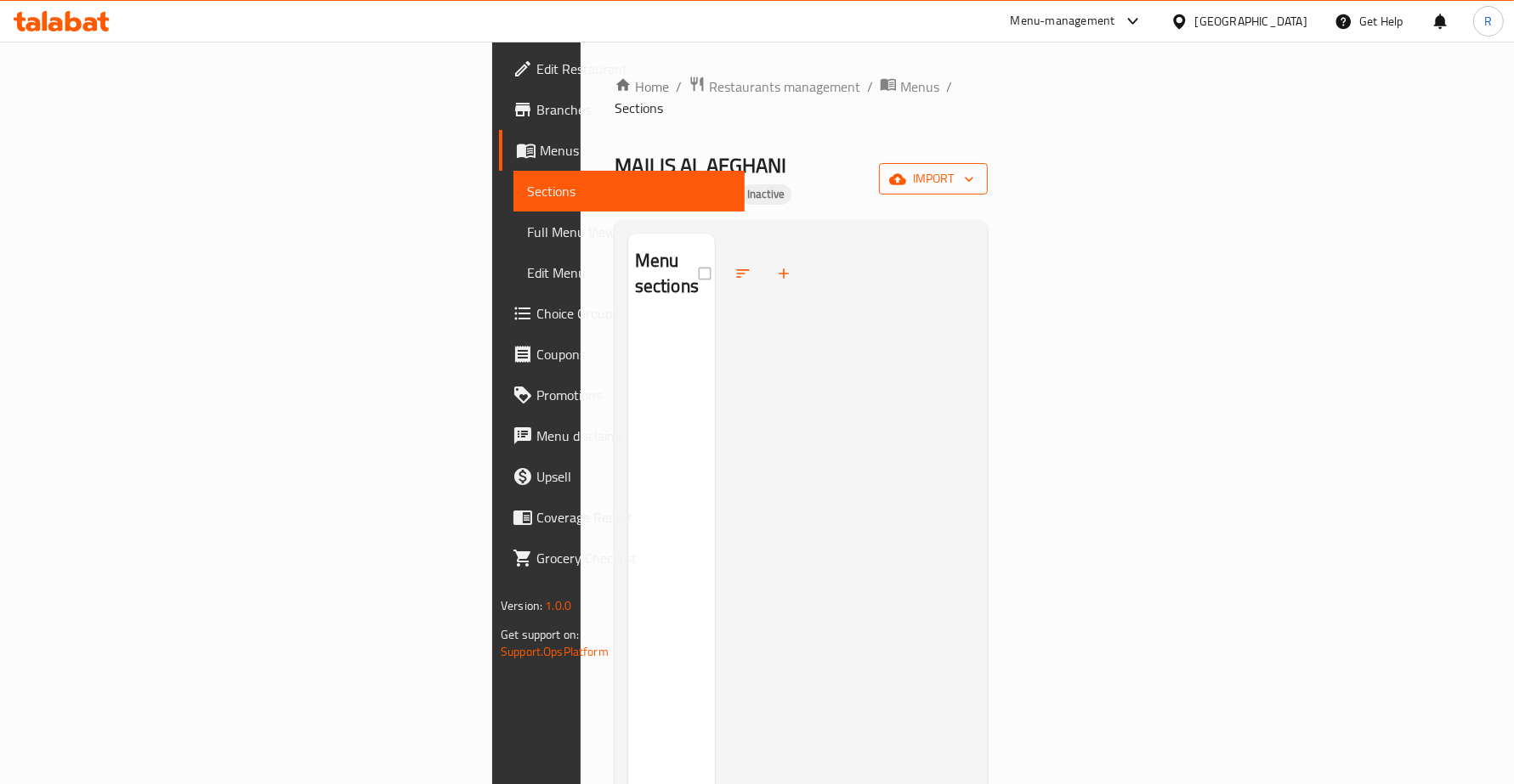
click at [974, 168] on span "import" at bounding box center [933, 179] width 81 height 21
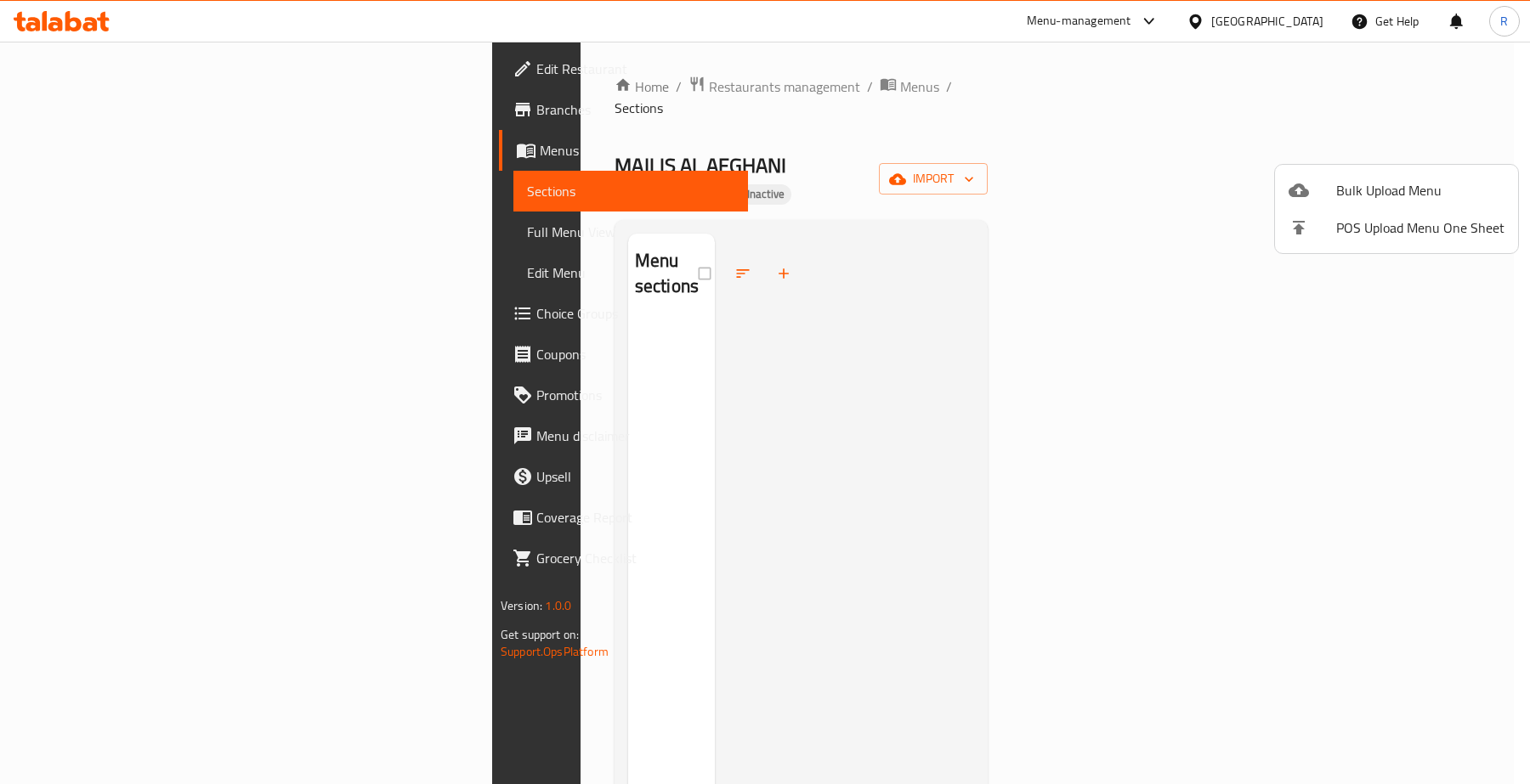
click at [1373, 184] on span "Bulk Upload Menu" at bounding box center [1420, 190] width 168 height 20
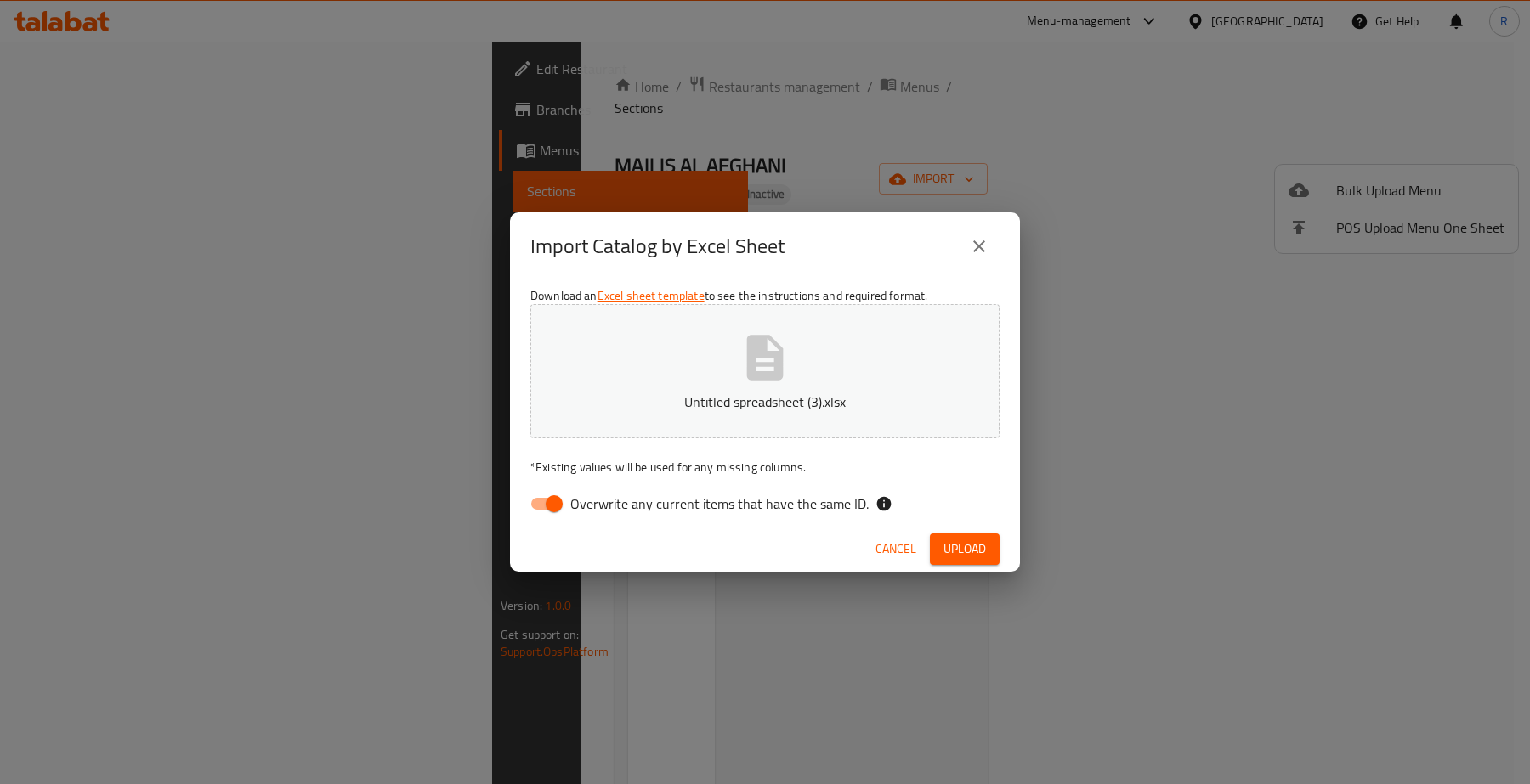
click at [549, 508] on input "Overwrite any current items that have the same ID." at bounding box center [553, 503] width 97 height 32
checkbox input "false"
click at [962, 552] on span "Upload" at bounding box center [965, 550] width 42 height 21
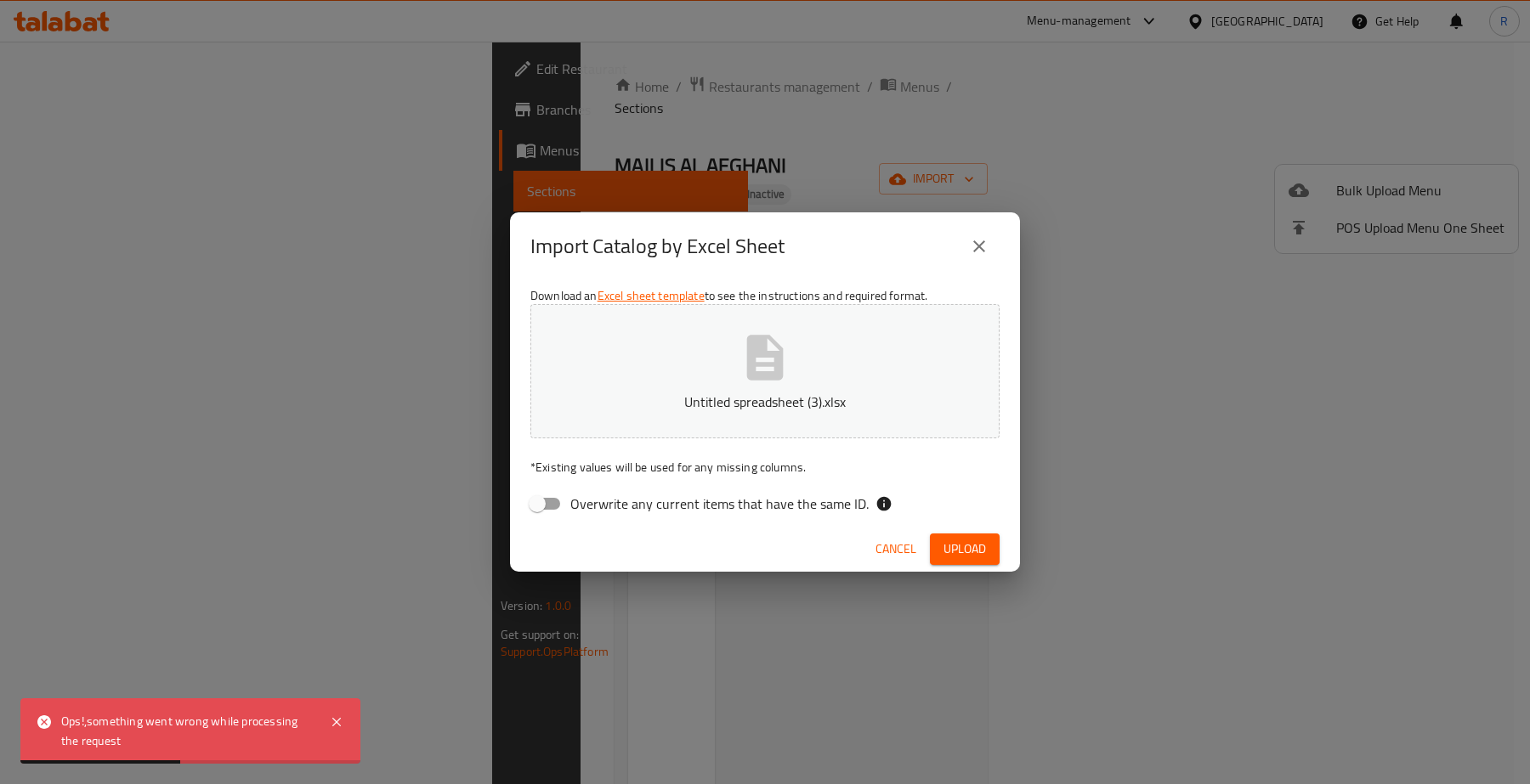
click at [954, 635] on div "Import Catalog by Excel Sheet Download an Excel sheet template to see the instr…" at bounding box center [765, 392] width 1530 height 784
click at [907, 546] on span "Cancel" at bounding box center [896, 550] width 41 height 21
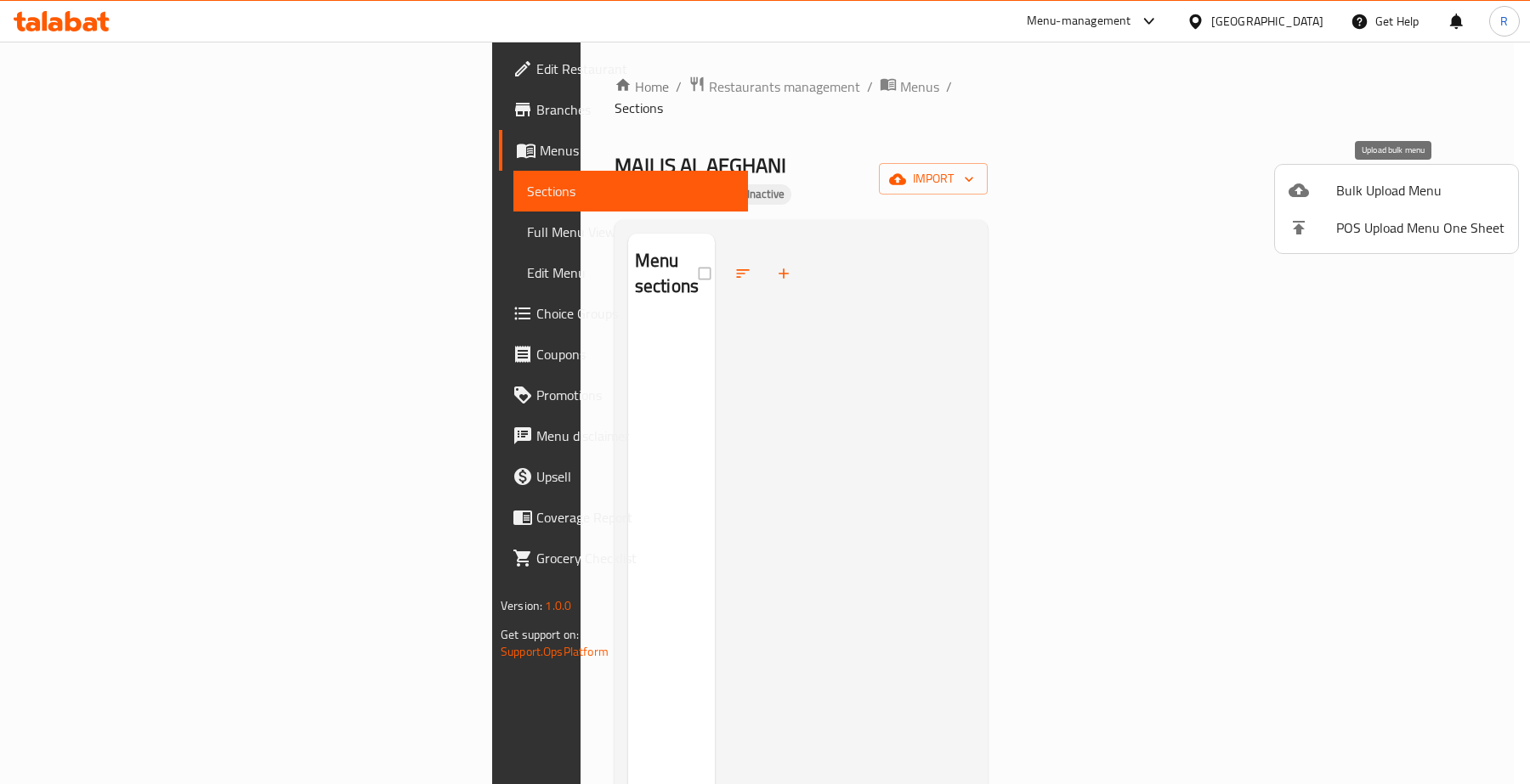
click at [1308, 184] on icon at bounding box center [1299, 190] width 20 height 20
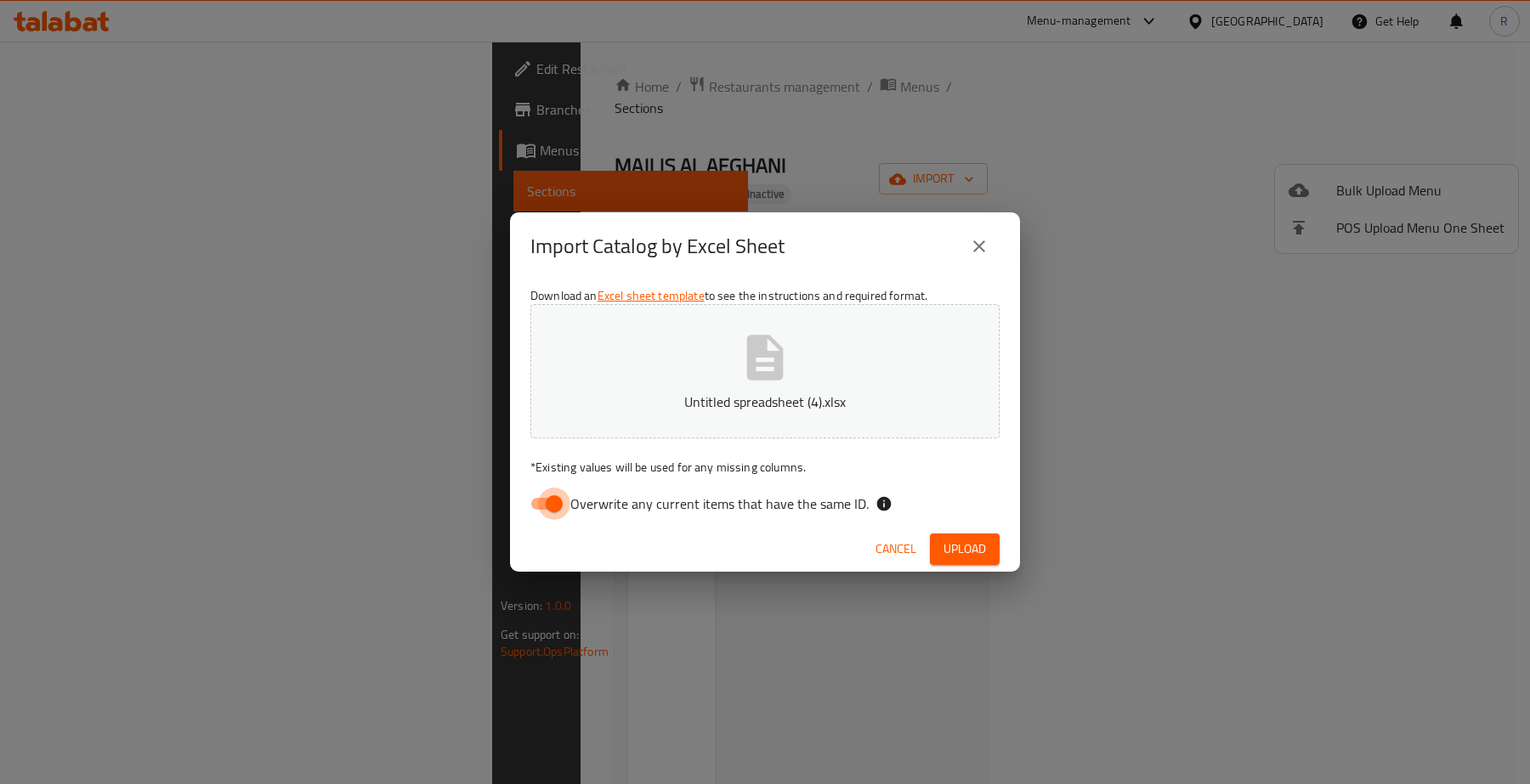
click at [546, 506] on input "Overwrite any current items that have the same ID." at bounding box center [553, 503] width 97 height 32
checkbox input "false"
click at [947, 549] on span "Upload" at bounding box center [965, 550] width 42 height 21
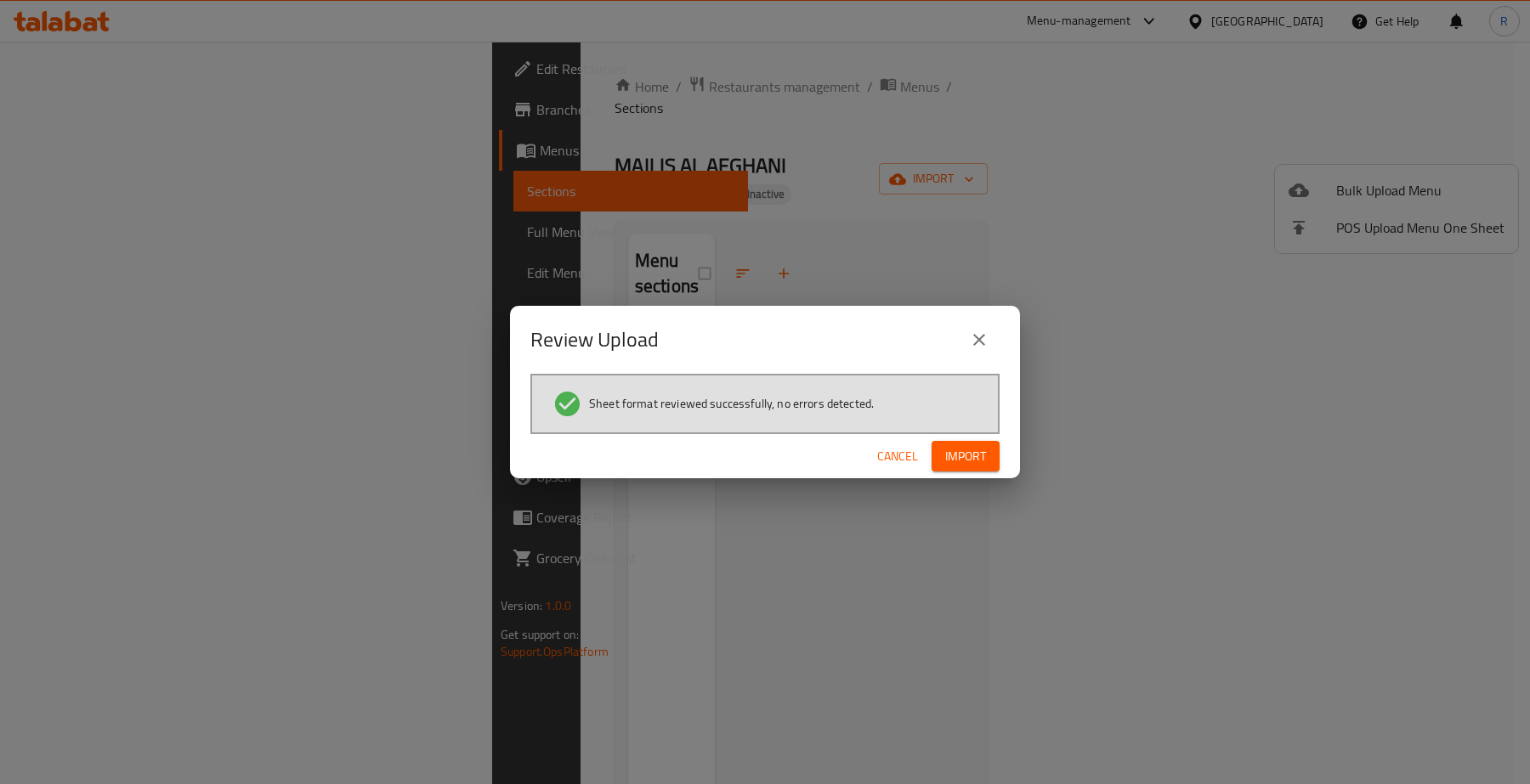
click at [961, 457] on span "Import" at bounding box center [966, 457] width 41 height 21
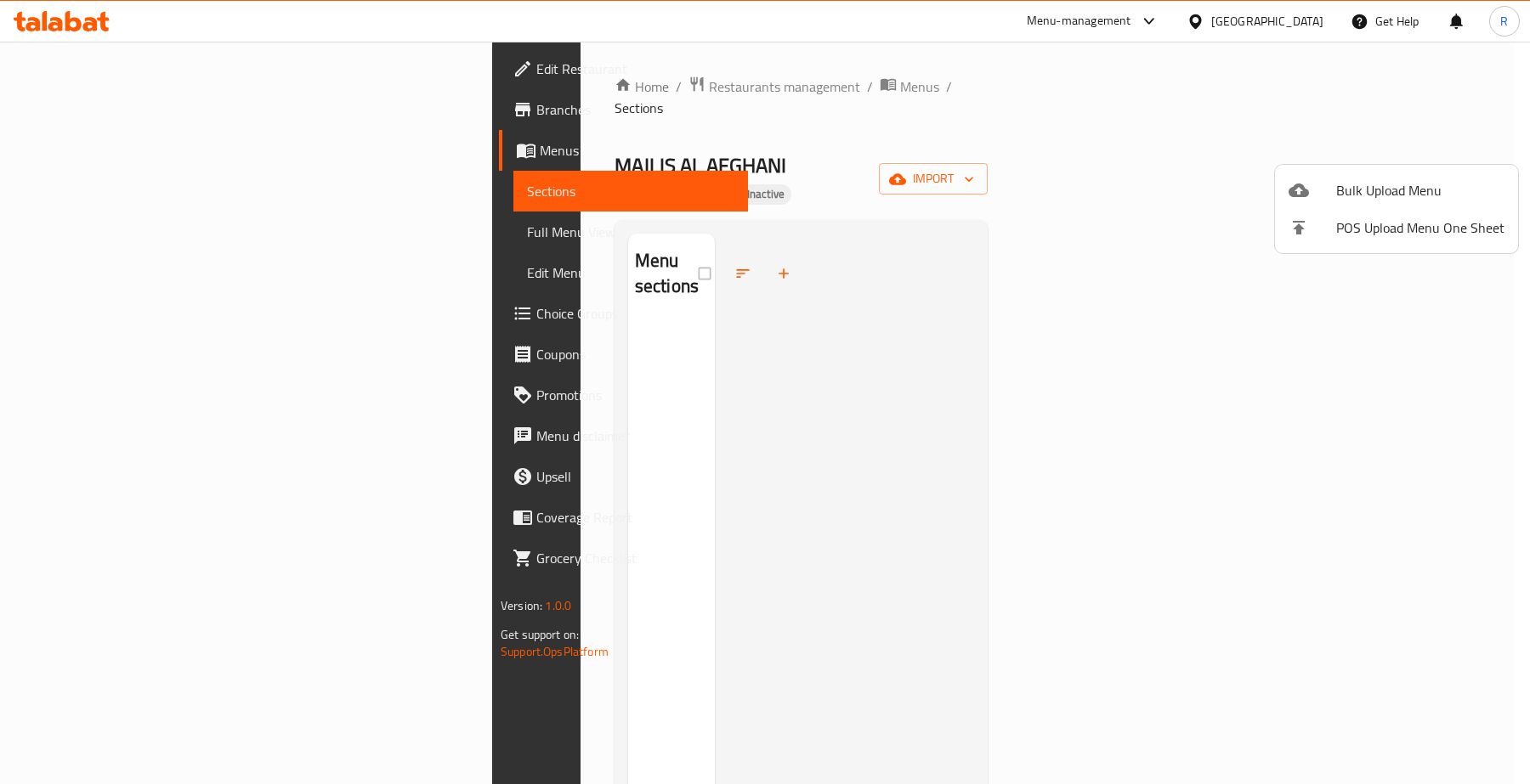
click at [873, 82] on div at bounding box center [765, 392] width 1530 height 784
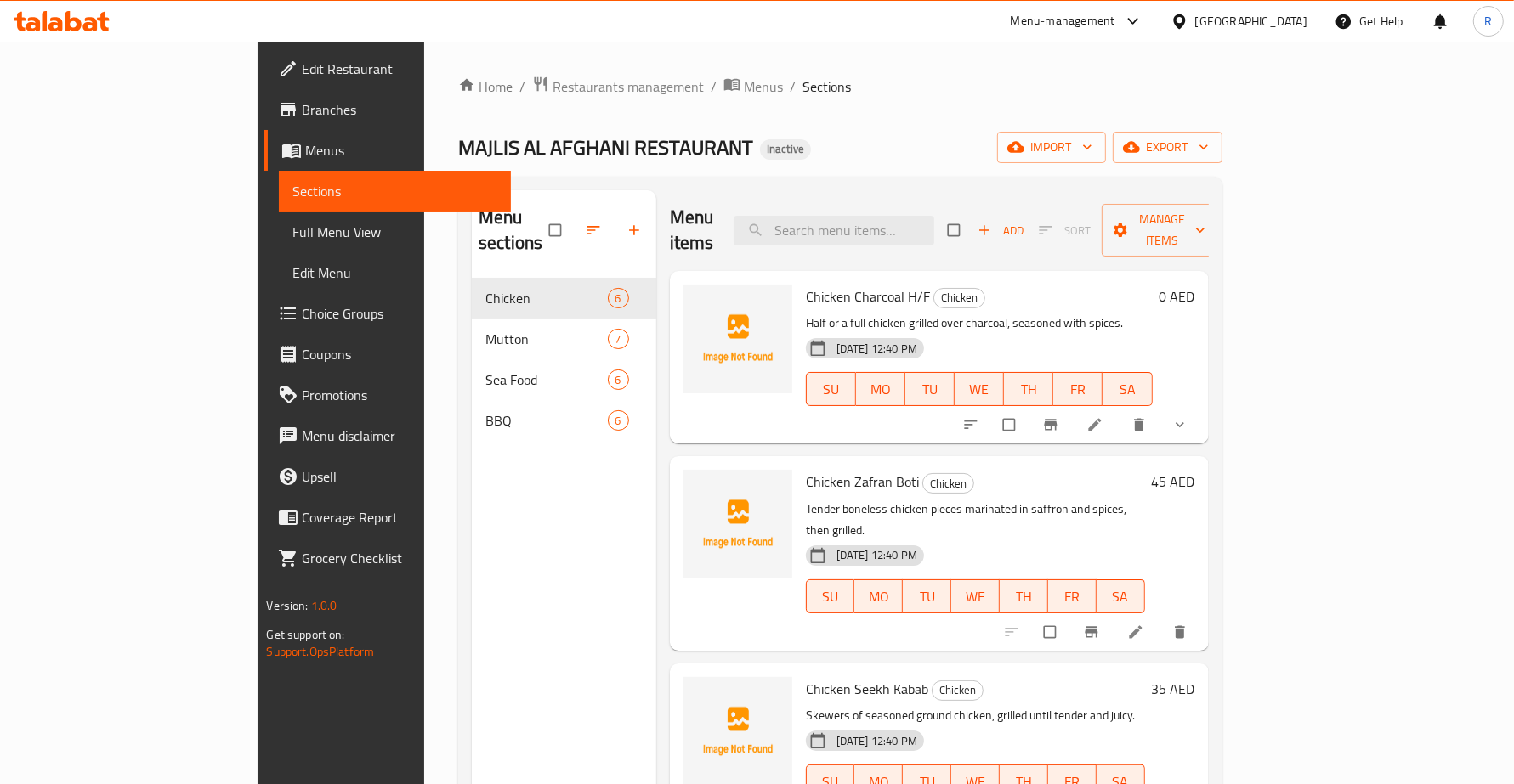
click at [1188, 416] on icon "show more" at bounding box center [1179, 424] width 17 height 17
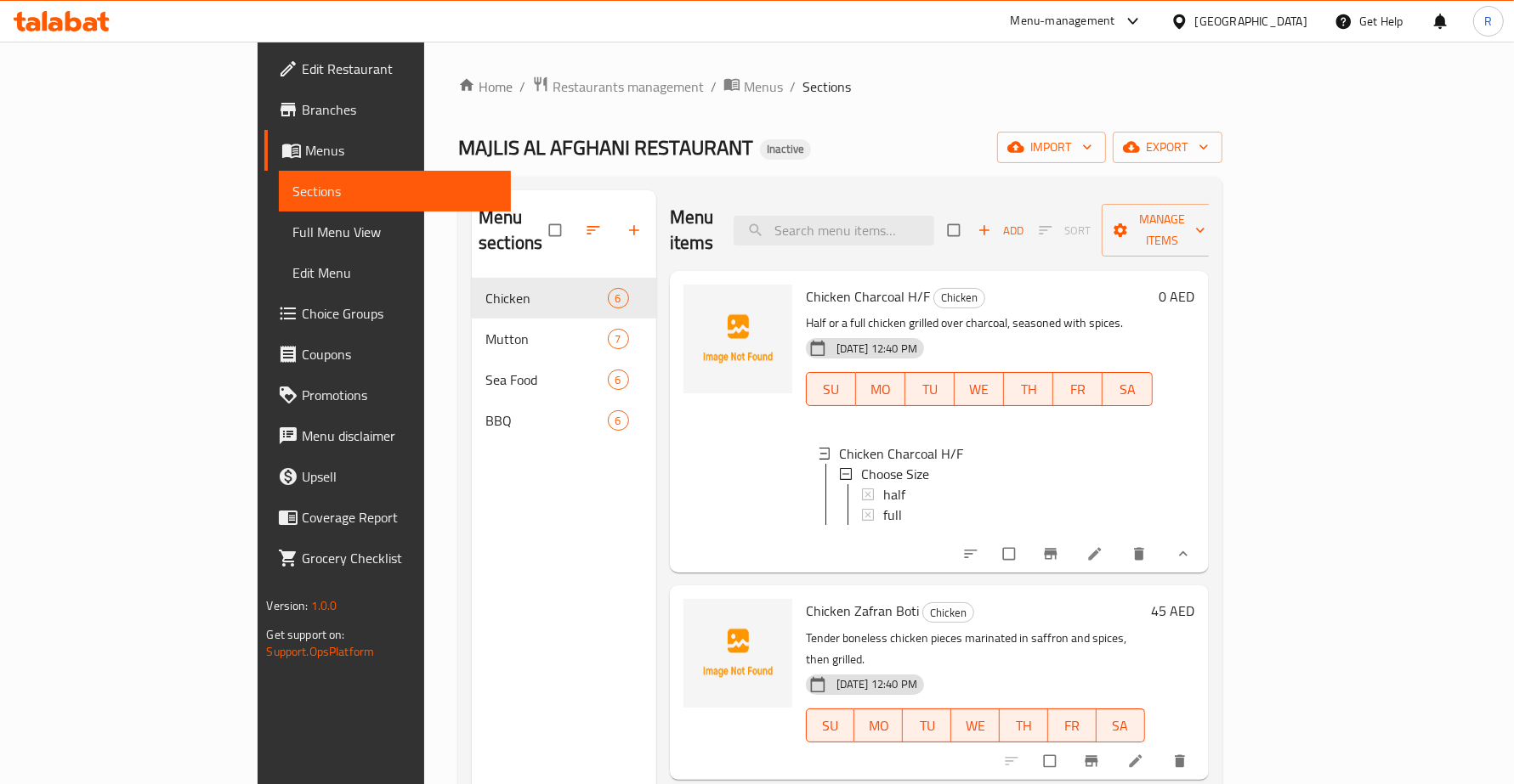
click at [1192, 545] on icon "show more" at bounding box center [1183, 553] width 17 height 17
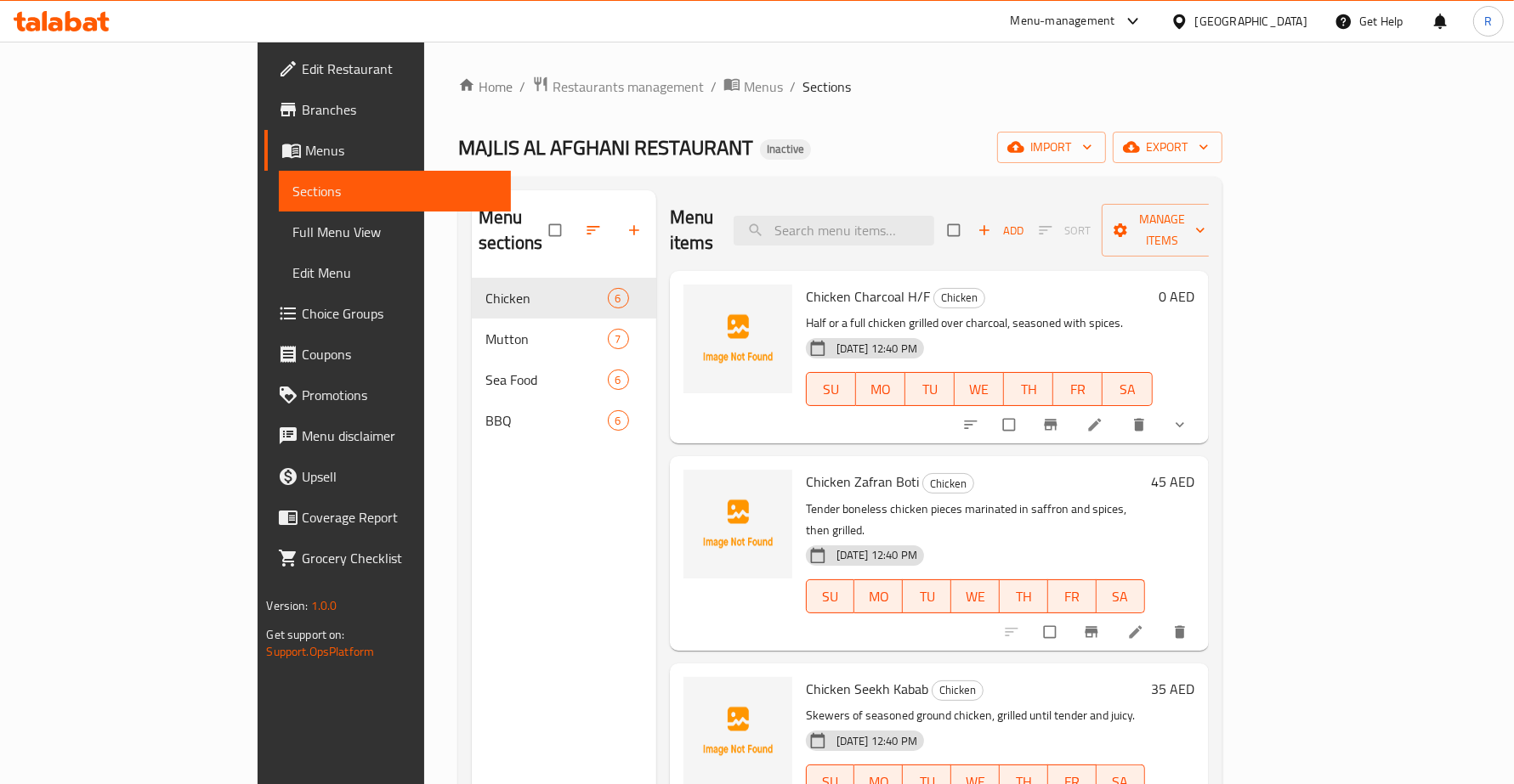
click at [292, 235] on span "Full Menu View" at bounding box center [394, 232] width 204 height 20
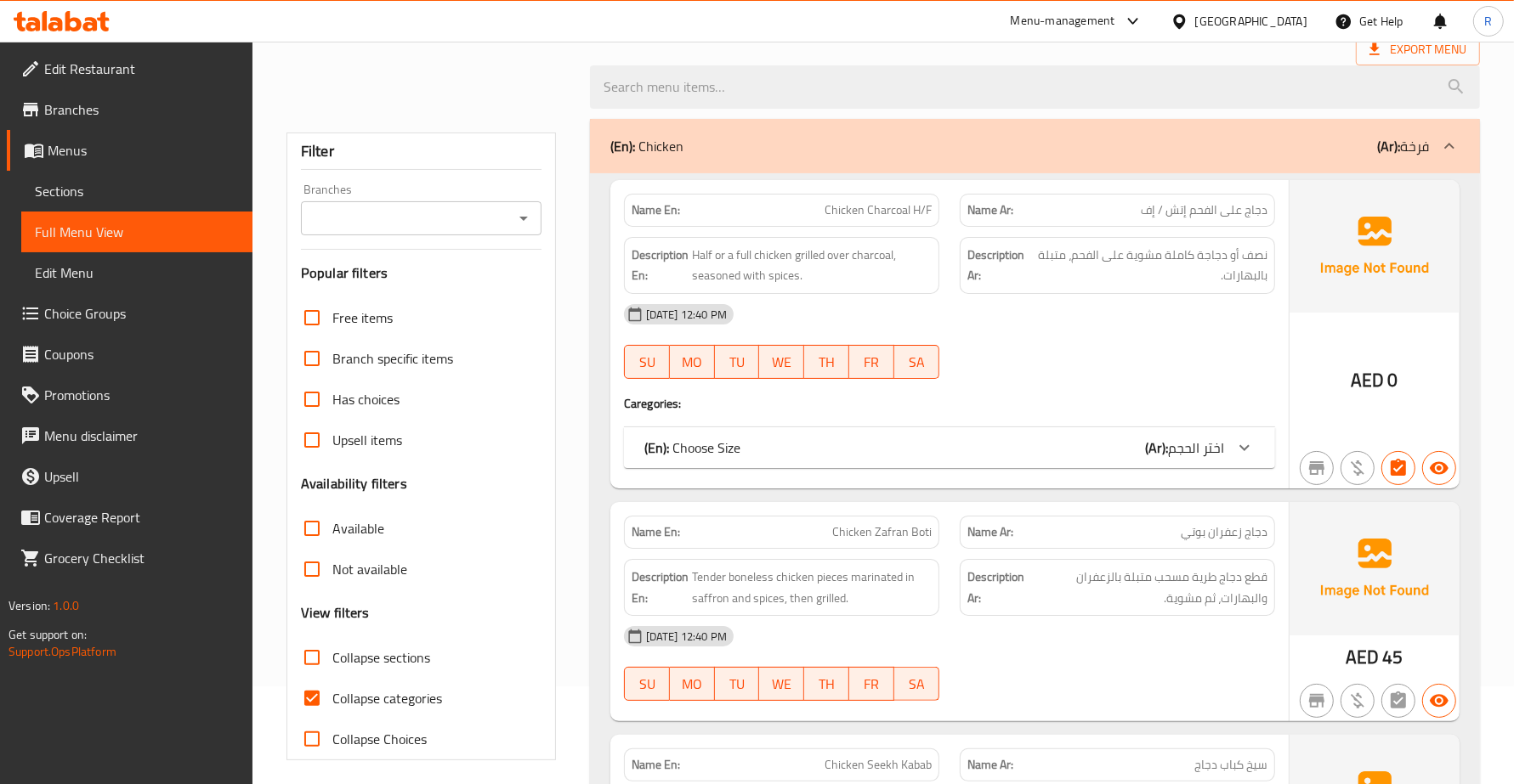
scroll to position [212, 0]
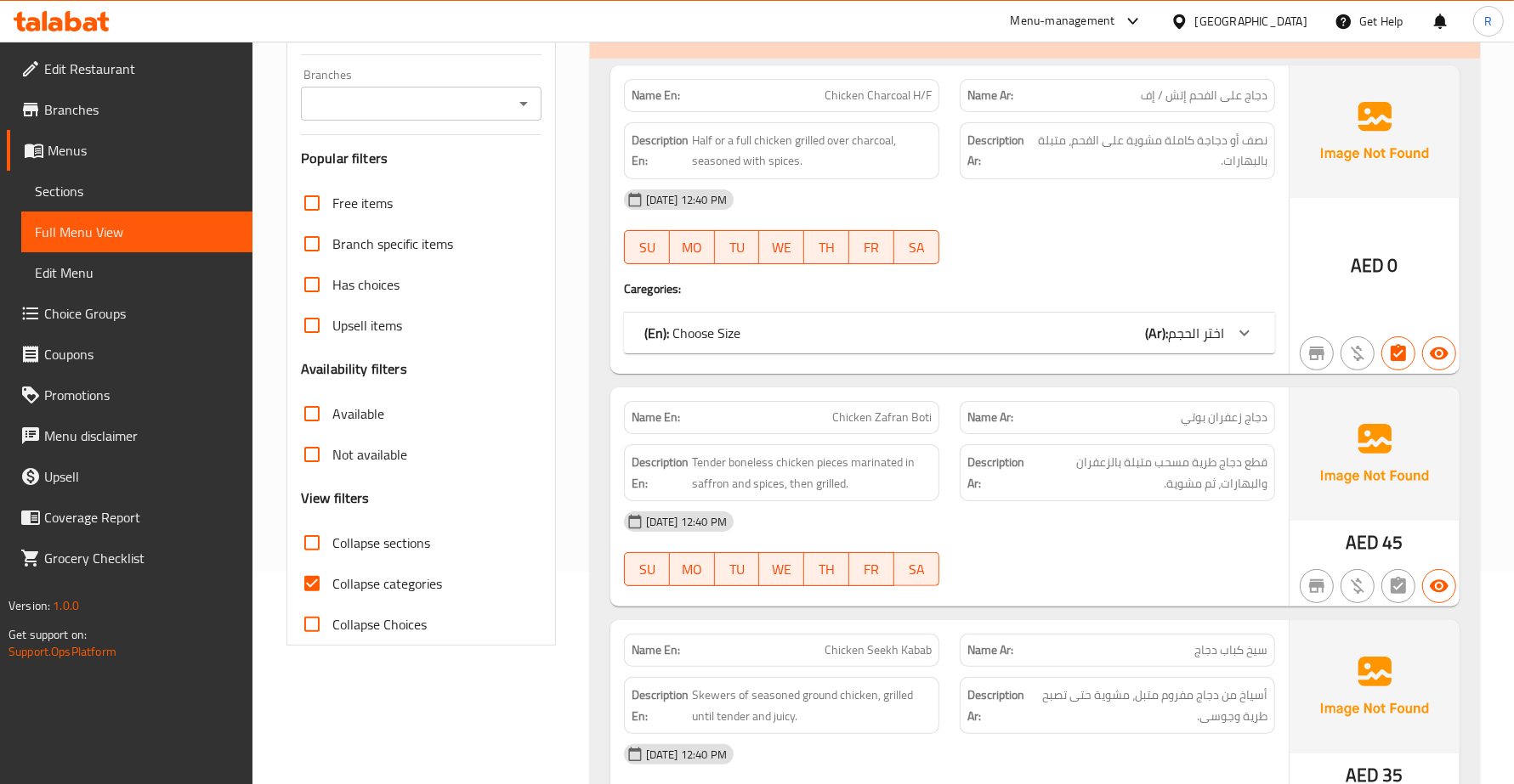
click at [304, 582] on input "Collapse categories" at bounding box center [312, 584] width 41 height 41
checkbox input "false"
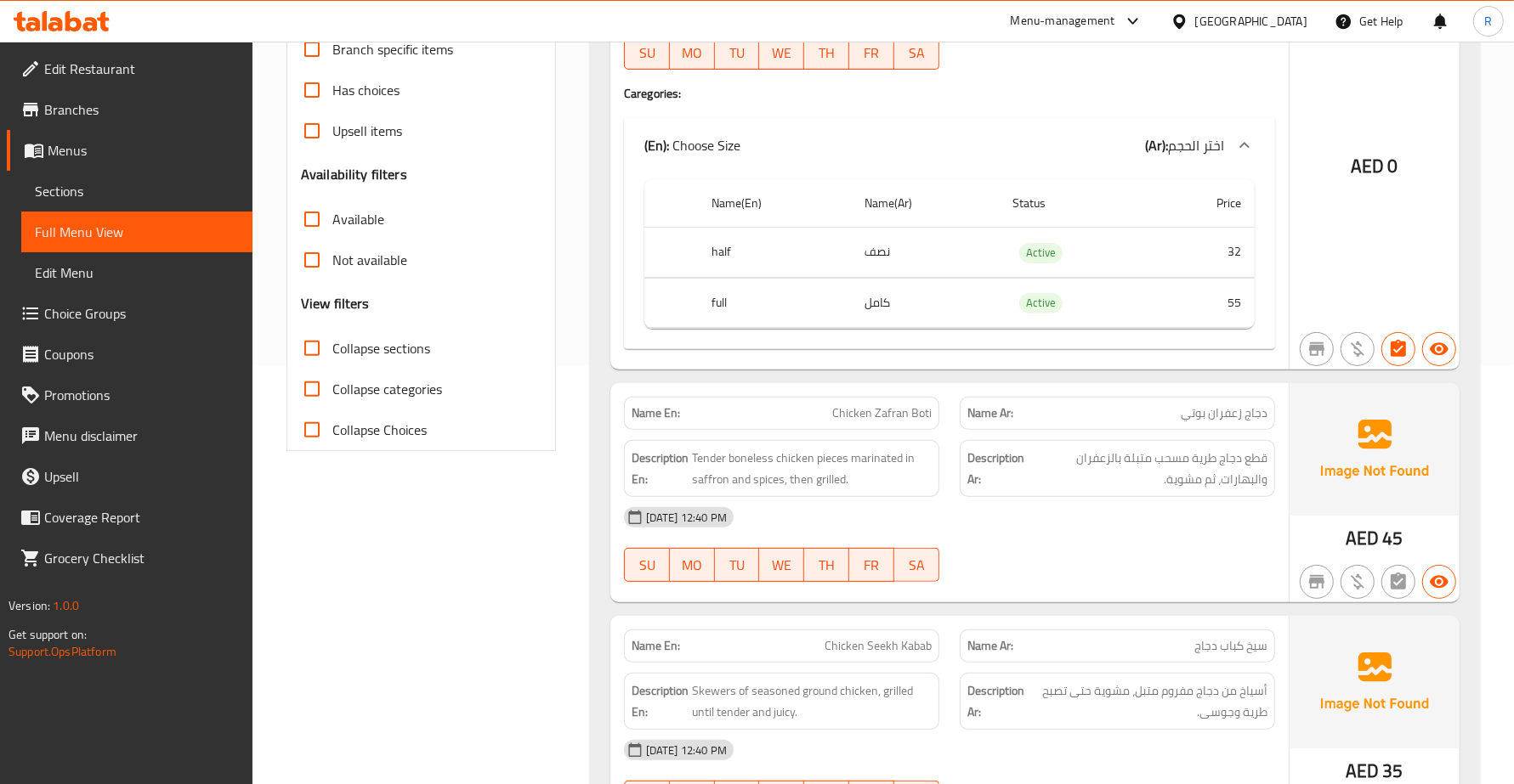
scroll to position [0, 0]
